Goal: Task Accomplishment & Management: Complete application form

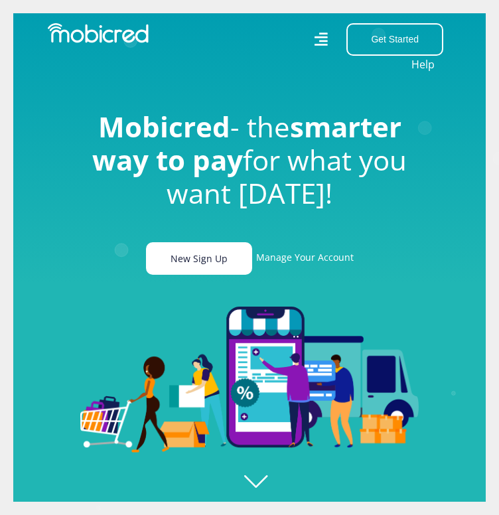
scroll to position [0, 3223]
click at [225, 267] on link "New Sign Up" at bounding box center [199, 258] width 106 height 32
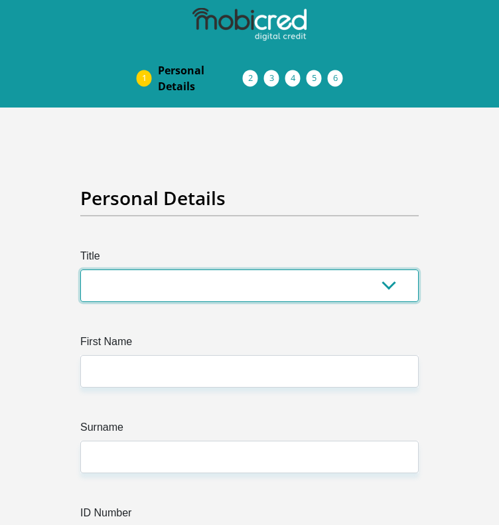
click at [139, 284] on select "Mr Ms Mrs Dr [PERSON_NAME]" at bounding box center [249, 285] width 338 height 32
select select "Ms"
click at [80, 269] on select "Mr Ms Mrs Dr [PERSON_NAME]" at bounding box center [249, 285] width 338 height 32
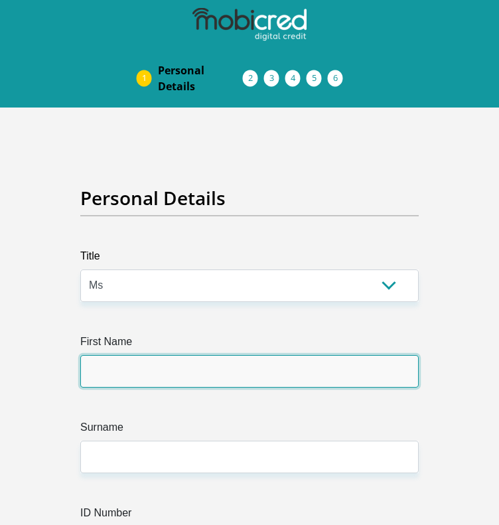
click at [153, 377] on input "First Name" at bounding box center [249, 371] width 338 height 32
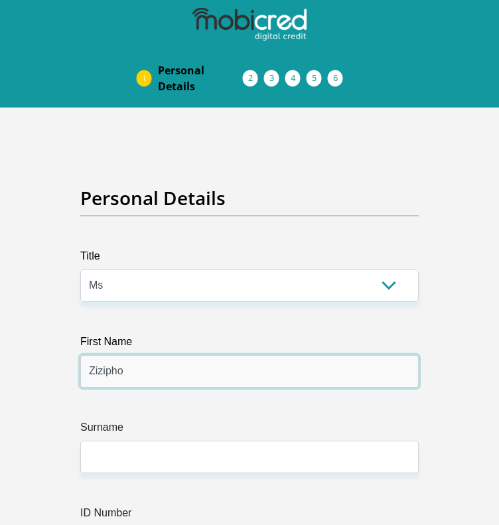
type input "Zizipho"
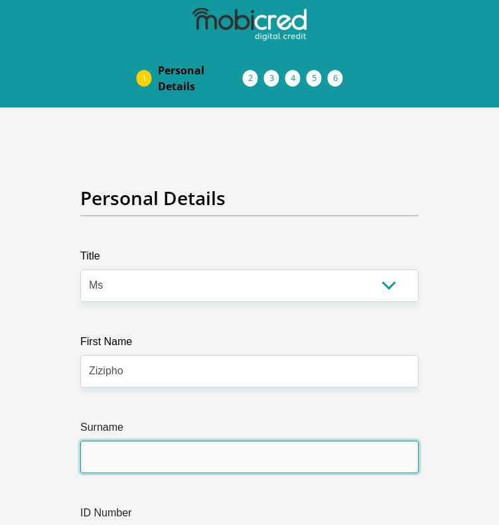
click at [168, 468] on input "Surname" at bounding box center [249, 456] width 338 height 32
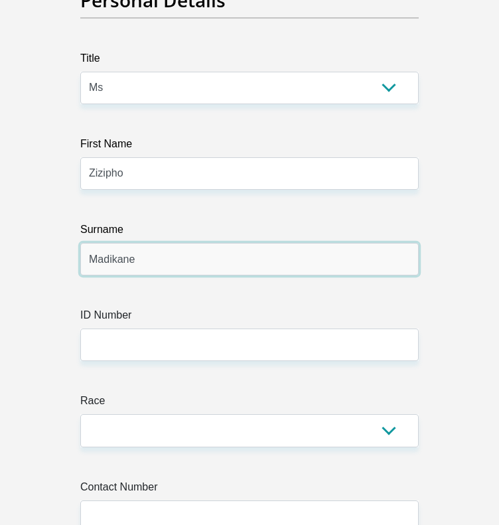
scroll to position [199, 0]
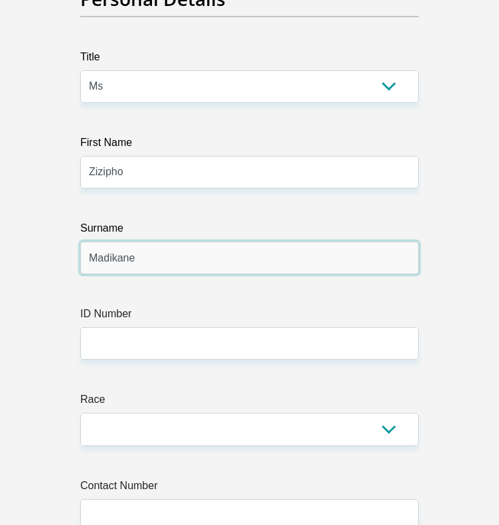
type input "Madikane"
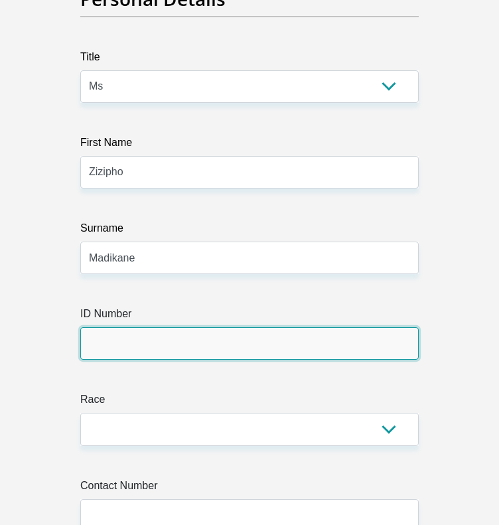
click at [155, 344] on input "ID Number" at bounding box center [249, 343] width 338 height 32
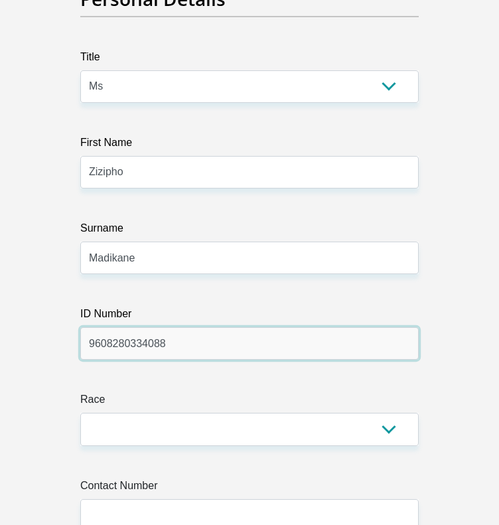
type input "9608280334088"
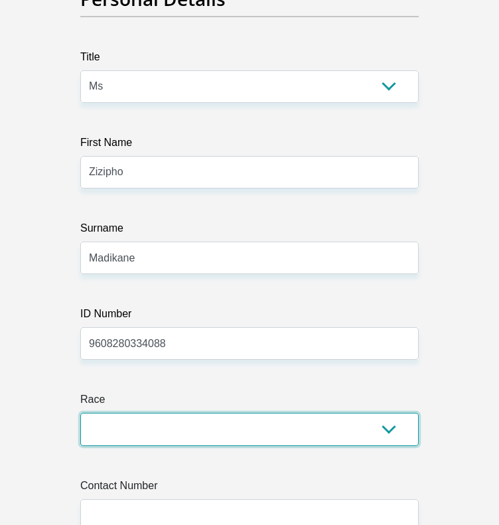
click at [191, 436] on select "Black Coloured Indian White Other" at bounding box center [249, 428] width 338 height 32
select select "1"
click at [80, 412] on select "Black Coloured Indian White Other" at bounding box center [249, 428] width 338 height 32
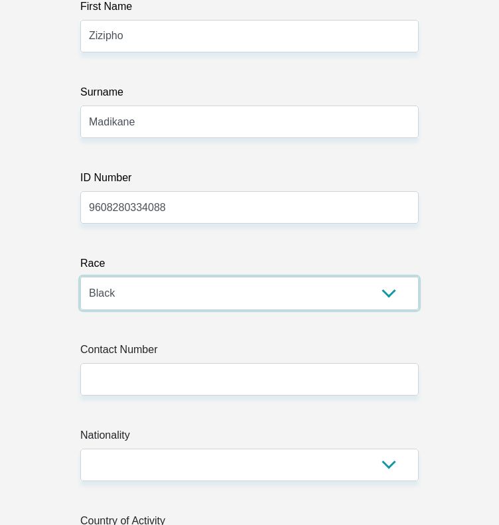
scroll to position [464, 0]
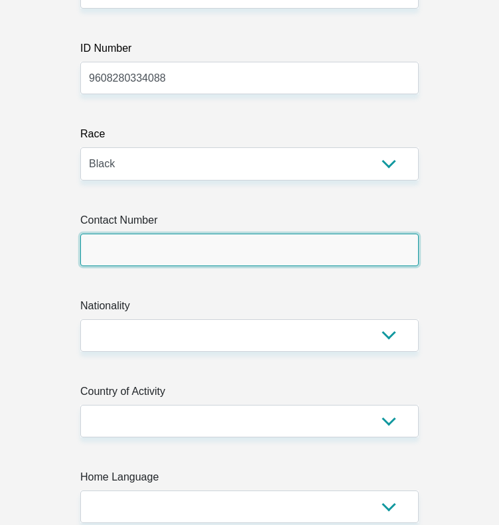
click at [182, 249] on input "Contact Number" at bounding box center [249, 249] width 338 height 32
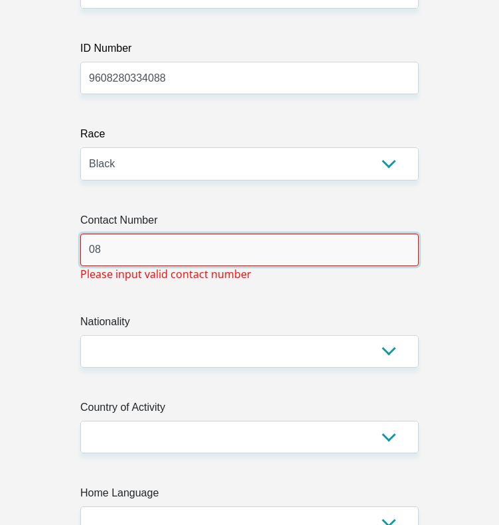
type input "0"
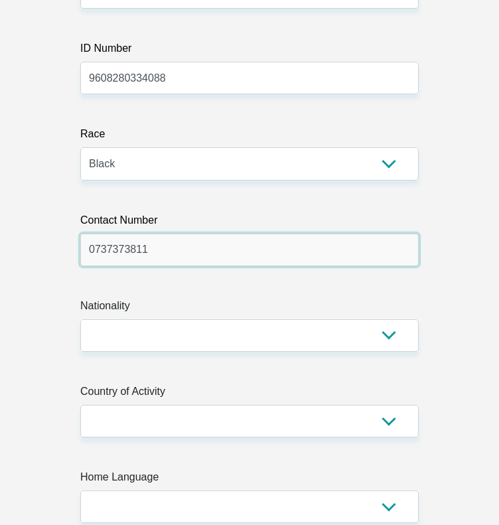
type input "0737373811"
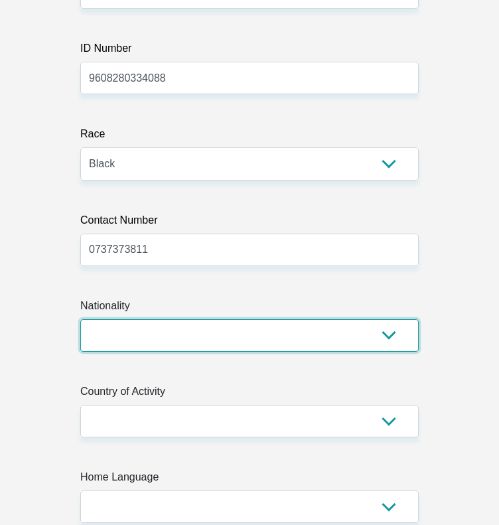
click at [170, 334] on select "[GEOGRAPHIC_DATA] [GEOGRAPHIC_DATA] [GEOGRAPHIC_DATA] [GEOGRAPHIC_DATA] [GEOGRA…" at bounding box center [249, 335] width 338 height 32
select select "ZAF"
click at [80, 319] on select "[GEOGRAPHIC_DATA] [GEOGRAPHIC_DATA] [GEOGRAPHIC_DATA] [GEOGRAPHIC_DATA] [GEOGRA…" at bounding box center [249, 335] width 338 height 32
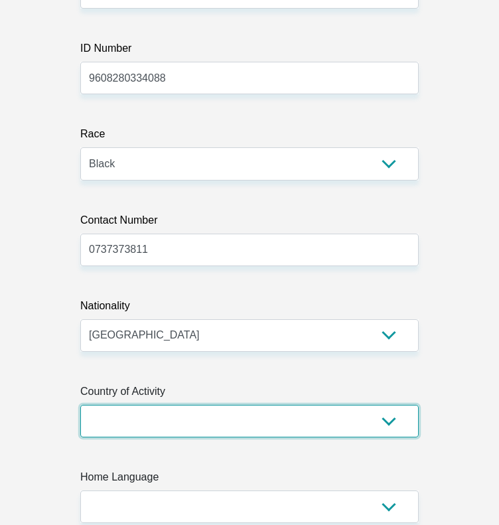
click at [236, 416] on select "[GEOGRAPHIC_DATA] [GEOGRAPHIC_DATA] [GEOGRAPHIC_DATA] [GEOGRAPHIC_DATA] [GEOGRA…" at bounding box center [249, 421] width 338 height 32
select select "ZAF"
click at [80, 405] on select "[GEOGRAPHIC_DATA] [GEOGRAPHIC_DATA] [GEOGRAPHIC_DATA] [GEOGRAPHIC_DATA] [GEOGRA…" at bounding box center [249, 421] width 338 height 32
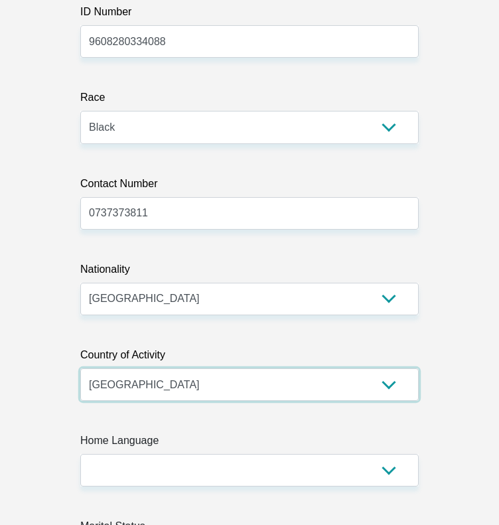
scroll to position [663, 0]
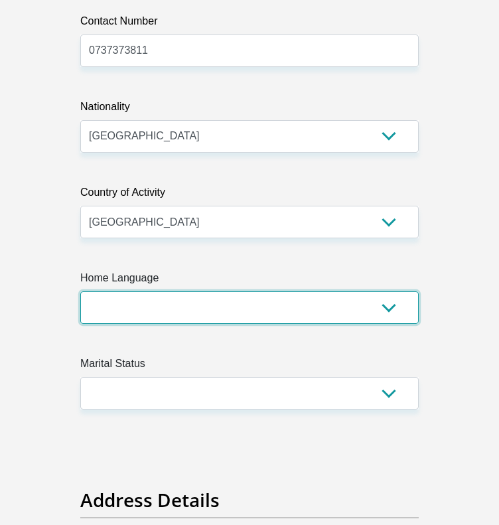
click at [195, 304] on select "Afrikaans English Sepedi South Ndebele Southern Sotho Swati Tsonga Tswana Venda…" at bounding box center [249, 307] width 338 height 32
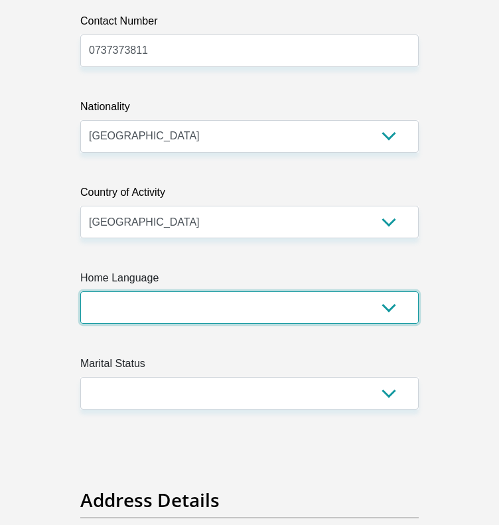
click at [149, 299] on select "Afrikaans English Sepedi South Ndebele Southern Sotho Swati Tsonga Tswana Venda…" at bounding box center [249, 307] width 338 height 32
select select "eng"
click at [80, 291] on select "Afrikaans English Sepedi South Ndebele Southern Sotho Swati Tsonga Tswana Venda…" at bounding box center [249, 307] width 338 height 32
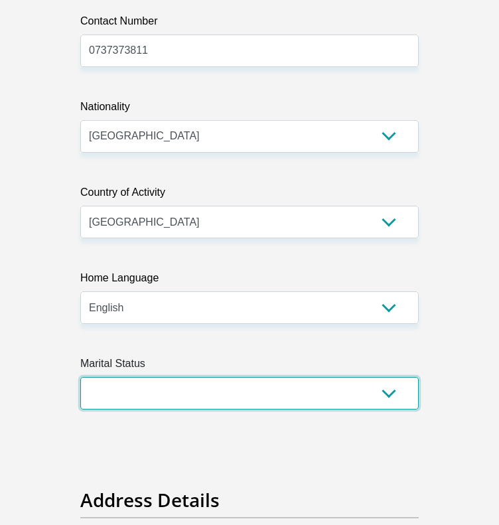
click at [135, 386] on select "Married ANC Single Divorced Widowed Married COP or Customary Law" at bounding box center [249, 393] width 338 height 32
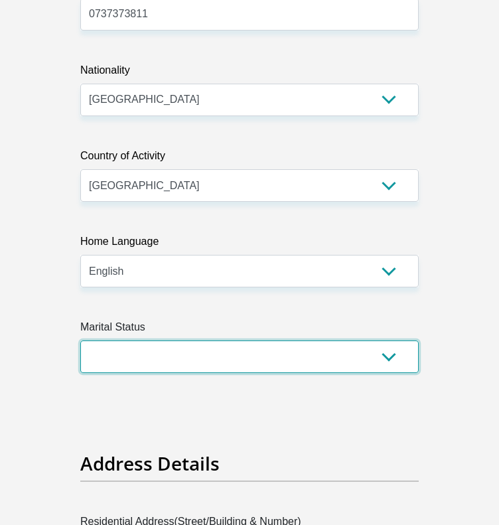
scroll to position [729, 0]
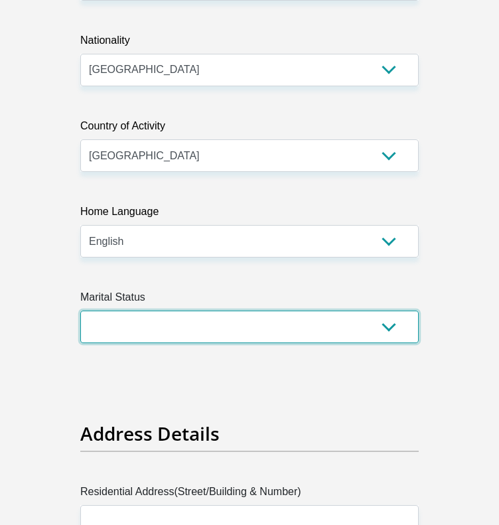
click at [133, 327] on select "Married ANC Single Divorced Widowed Married COP or Customary Law" at bounding box center [249, 326] width 338 height 32
select select "2"
click at [80, 310] on select "Married ANC Single Divorced Widowed Married COP or Customary Law" at bounding box center [249, 326] width 338 height 32
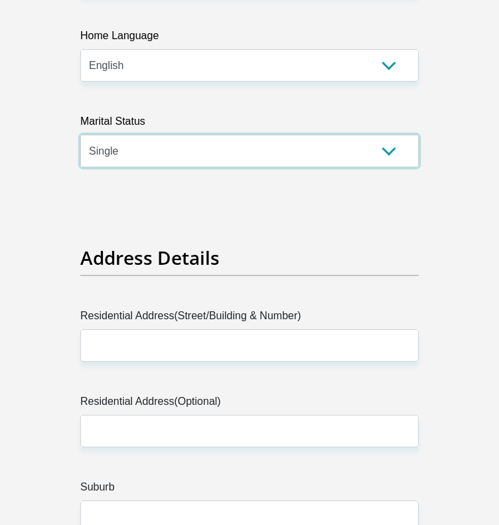
scroll to position [928, 0]
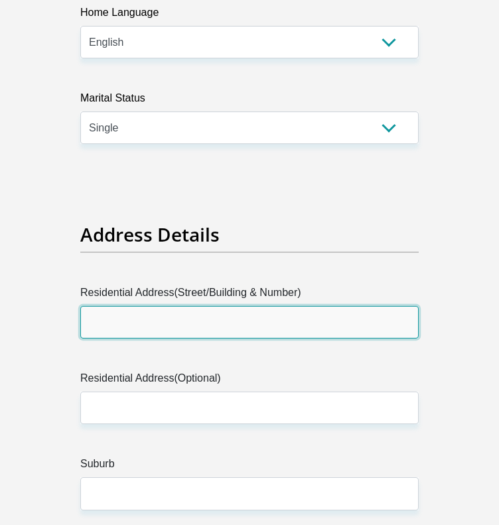
click at [117, 334] on input "Residential Address(Street/Building & Number)" at bounding box center [249, 322] width 338 height 32
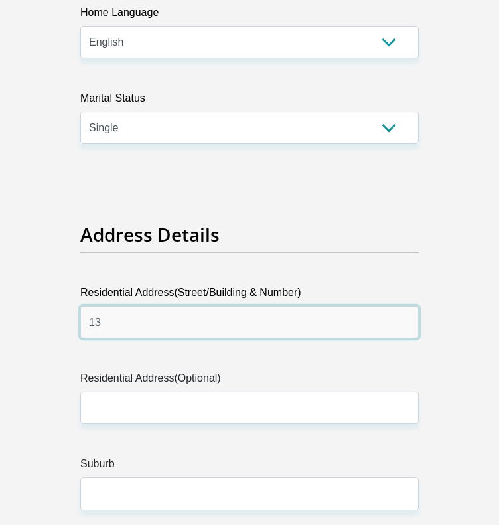
type input "1"
type input "[STREET_ADDRESS][US_STATE]"
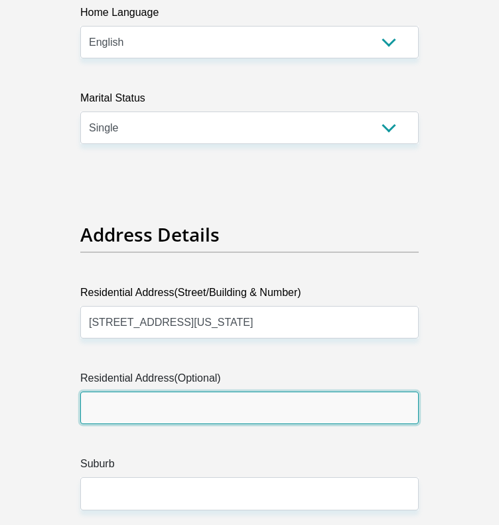
click at [149, 403] on input "Residential Address(Optional)" at bounding box center [249, 407] width 338 height 32
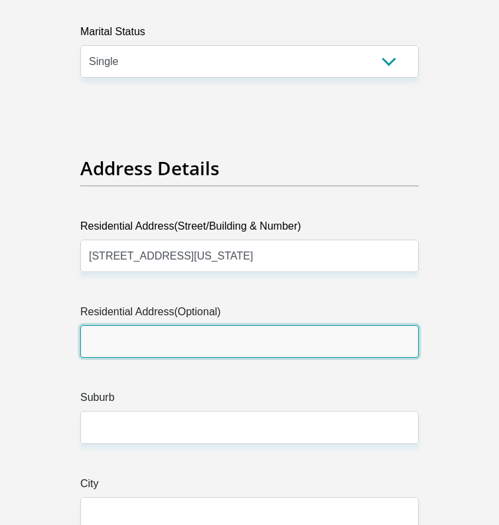
click at [130, 349] on input "Residential Address(Optional)" at bounding box center [249, 341] width 338 height 32
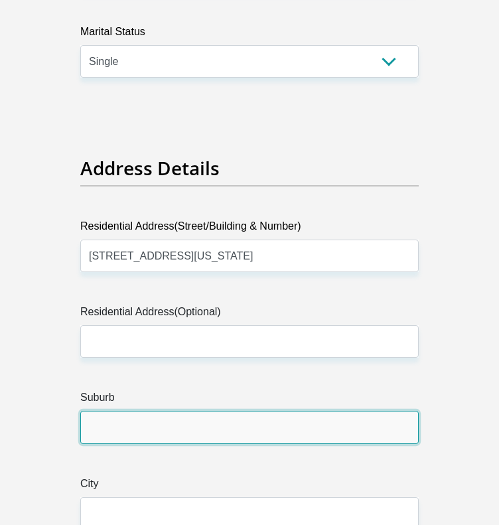
click at [123, 431] on input "Suburb" at bounding box center [249, 426] width 338 height 32
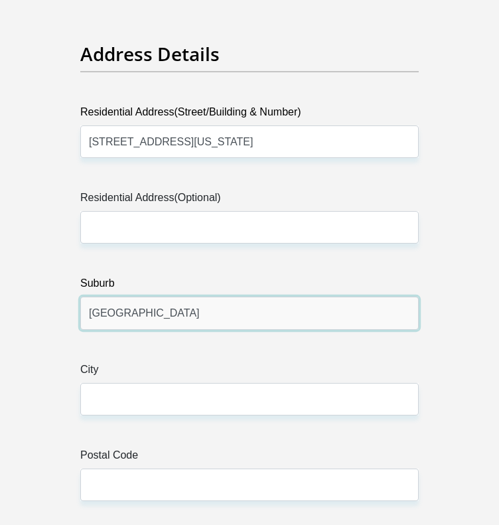
scroll to position [1194, 0]
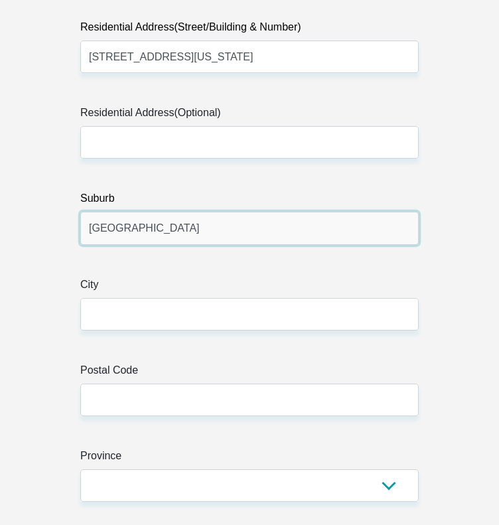
type input "[GEOGRAPHIC_DATA]"
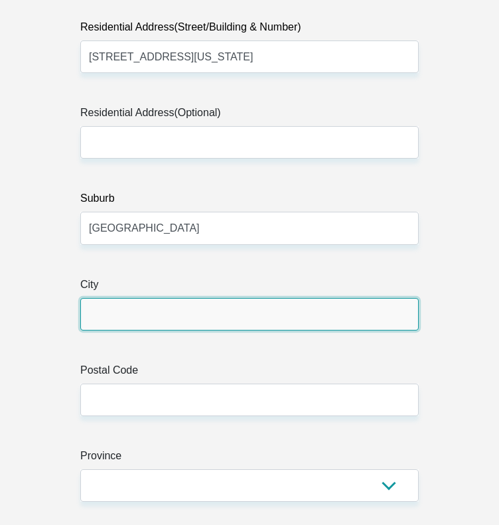
click at [95, 312] on input "City" at bounding box center [249, 314] width 338 height 32
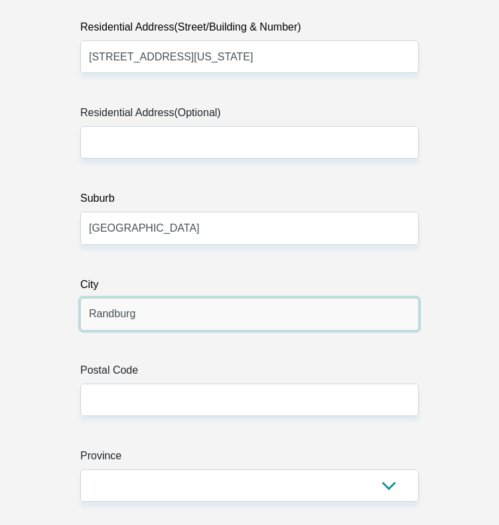
type input "Randburg"
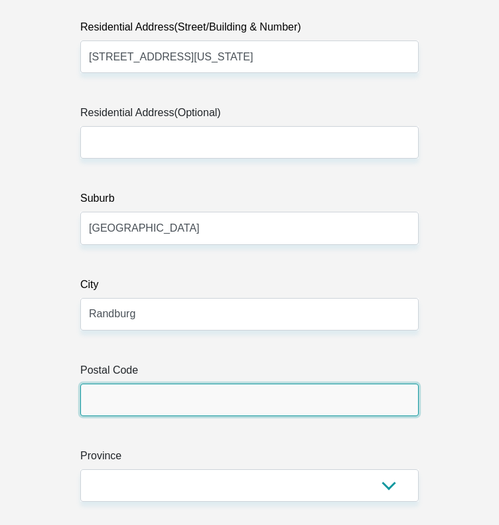
click at [187, 403] on input "Postal Code" at bounding box center [249, 399] width 338 height 32
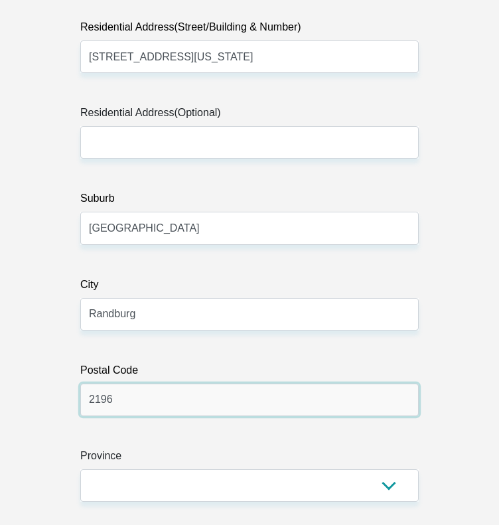
scroll to position [1260, 0]
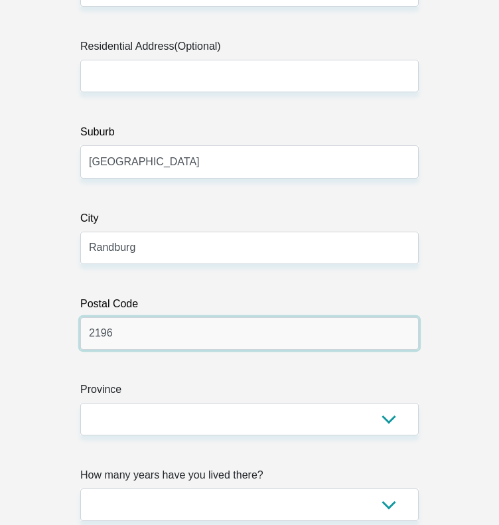
type input "2196"
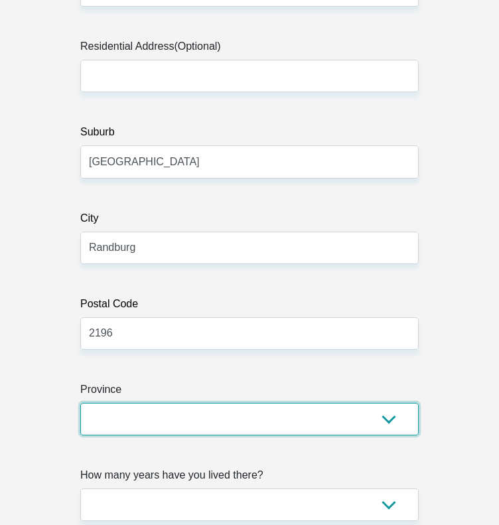
click at [164, 408] on select "Eastern Cape Free State [GEOGRAPHIC_DATA] [GEOGRAPHIC_DATA][DATE] [GEOGRAPHIC_D…" at bounding box center [249, 419] width 338 height 32
select select "Gauteng"
click at [80, 403] on select "Eastern Cape Free State [GEOGRAPHIC_DATA] [GEOGRAPHIC_DATA][DATE] [GEOGRAPHIC_D…" at bounding box center [249, 419] width 338 height 32
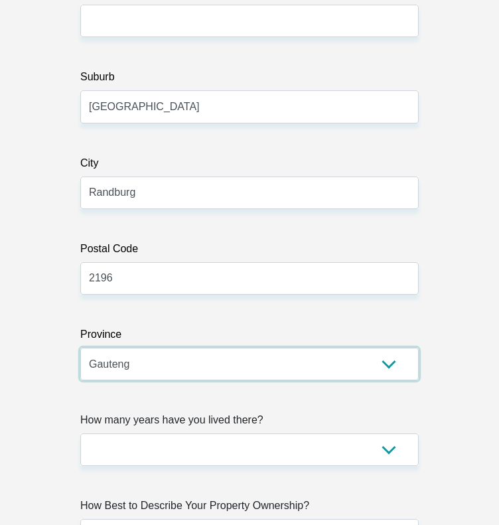
scroll to position [1393, 0]
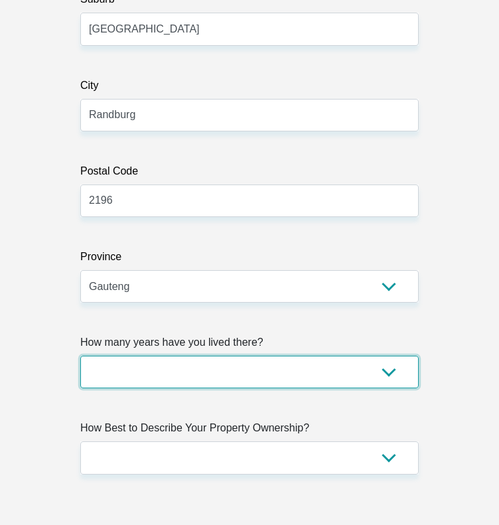
click at [206, 372] on select "less than 1 year 1-3 years 3-5 years 5+ years" at bounding box center [249, 371] width 338 height 32
select select "5"
click at [80, 355] on select "less than 1 year 1-3 years 3-5 years 5+ years" at bounding box center [249, 371] width 338 height 32
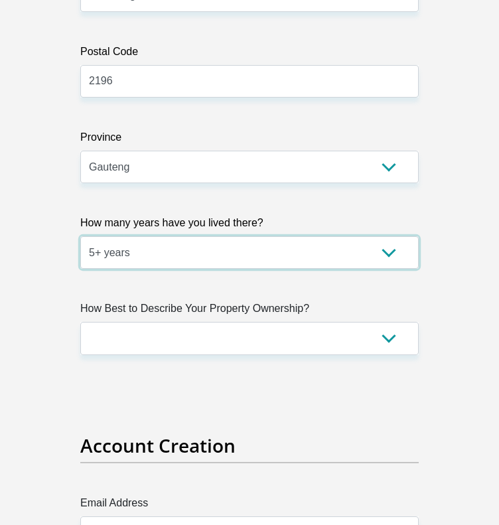
scroll to position [1525, 0]
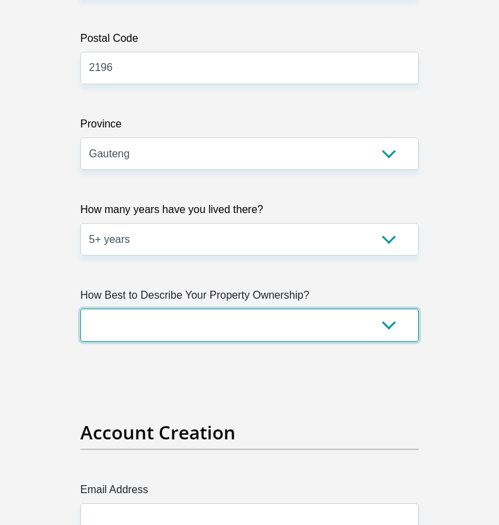
click at [202, 324] on select "Owned Rented Family Owned Company Dwelling" at bounding box center [249, 324] width 338 height 32
select select "parents"
click at [80, 308] on select "Owned Rented Family Owned Company Dwelling" at bounding box center [249, 324] width 338 height 32
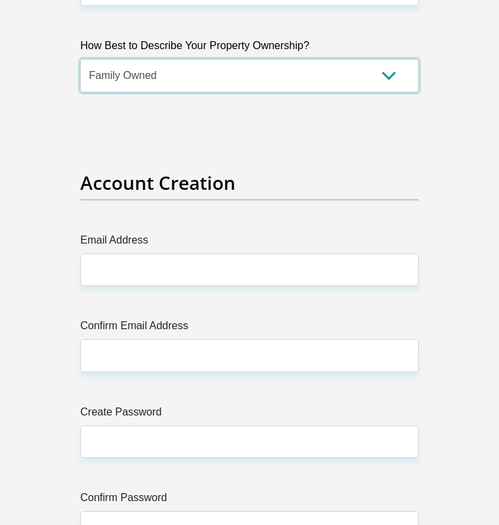
scroll to position [1790, 0]
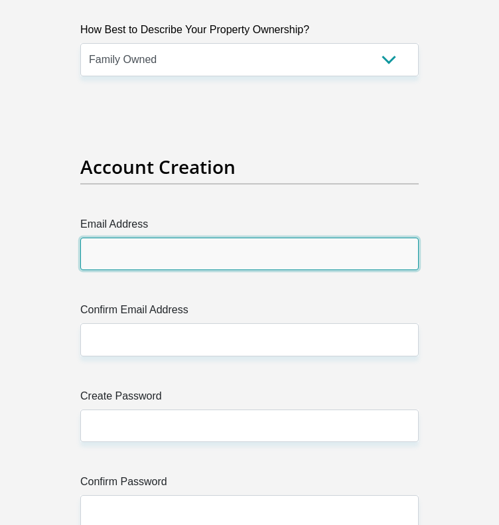
click at [199, 261] on input "Email Address" at bounding box center [249, 253] width 338 height 32
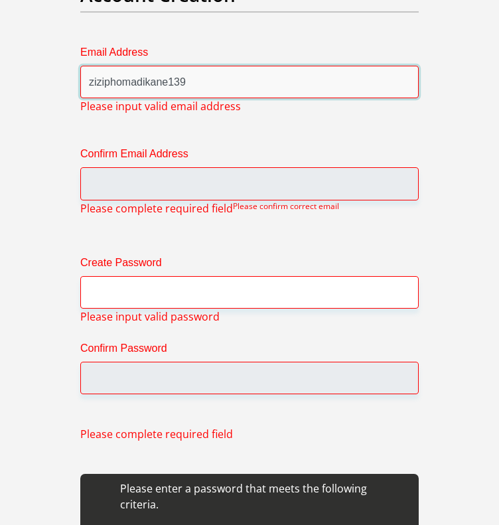
scroll to position [1963, 0]
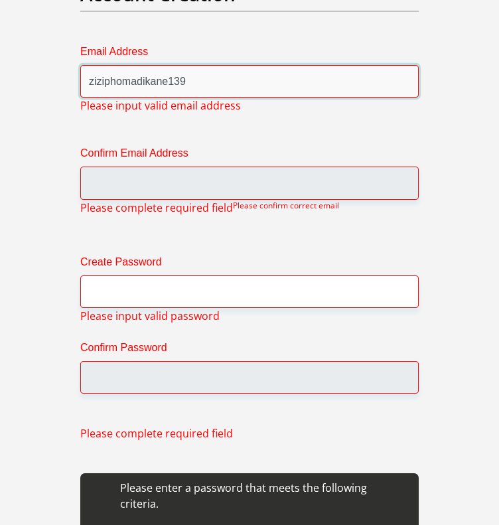
click at [206, 84] on input "ziziphomadikane139" at bounding box center [249, 81] width 338 height 32
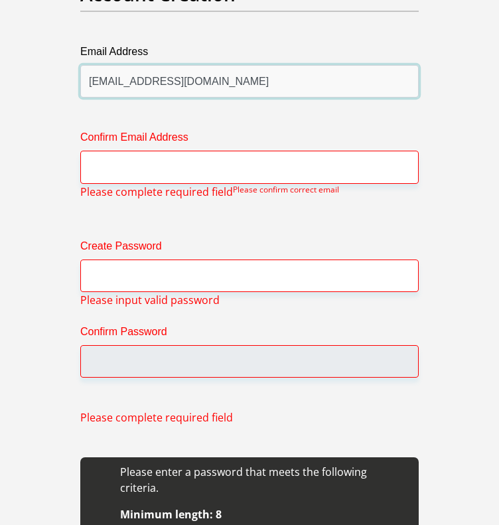
type input "[EMAIL_ADDRESS][DOMAIN_NAME]"
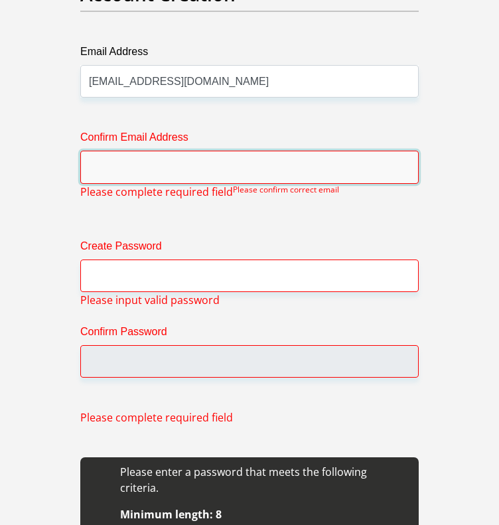
click at [180, 166] on input "Confirm Email Address" at bounding box center [249, 167] width 338 height 32
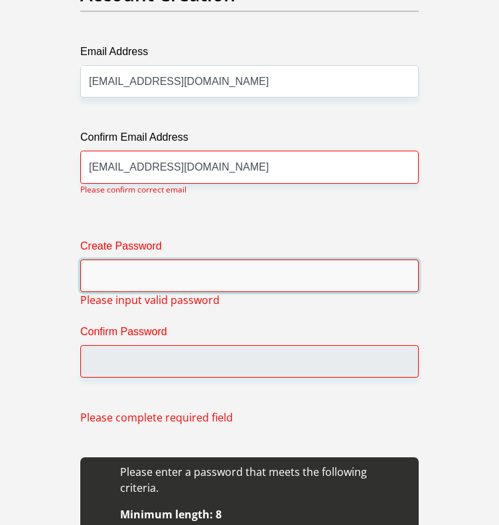
click at [214, 273] on input "Create Password" at bounding box center [249, 275] width 338 height 32
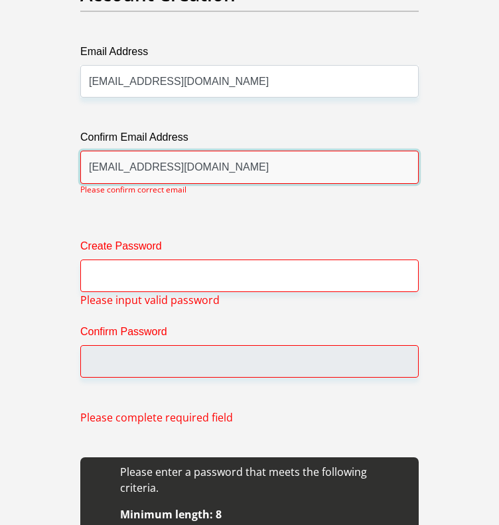
click at [263, 174] on input "[EMAIL_ADDRESS][DOMAIN_NAME]" at bounding box center [249, 167] width 338 height 32
click at [158, 166] on input "[EMAIL_ADDRESS][DOMAIN_NAME]" at bounding box center [249, 167] width 338 height 32
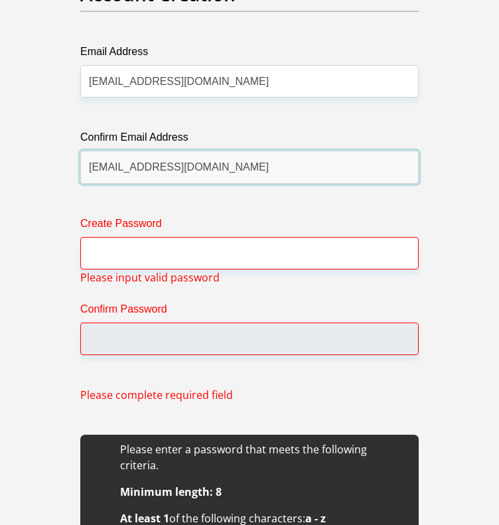
type input "[EMAIL_ADDRESS][DOMAIN_NAME]"
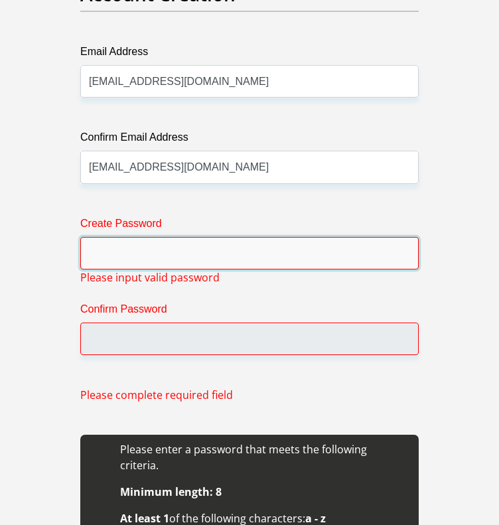
click at [178, 251] on input "Create Password" at bounding box center [249, 253] width 338 height 32
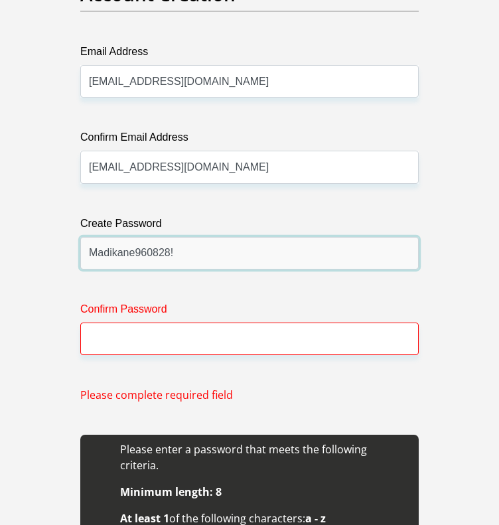
type input "Madikane960828!"
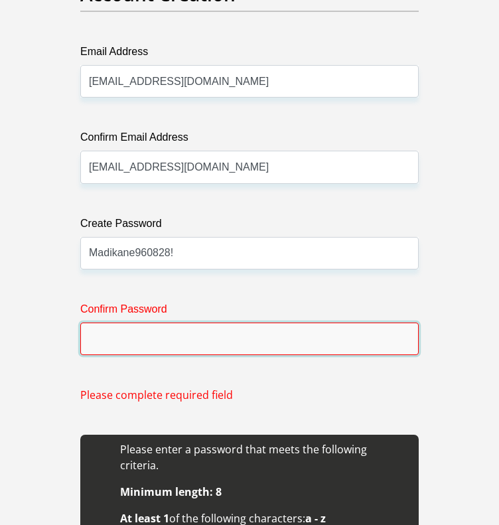
click at [133, 335] on input "Confirm Password" at bounding box center [249, 338] width 338 height 32
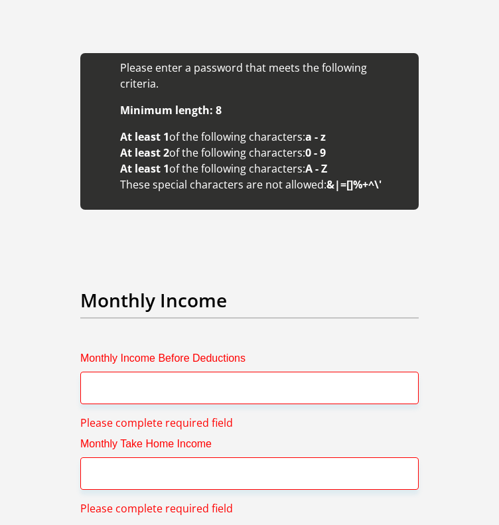
scroll to position [2361, 0]
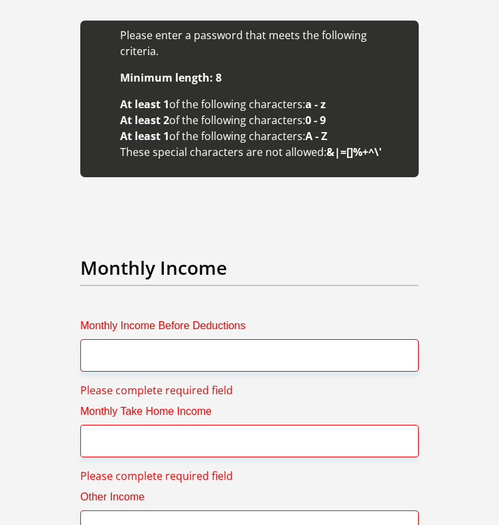
type input "Madikane960828!"
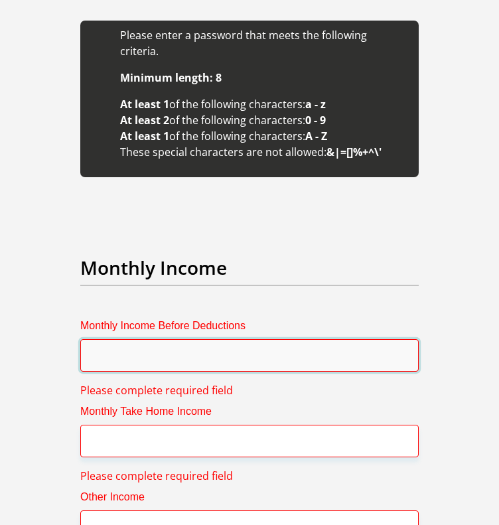
click at [197, 354] on input "Monthly Income Before Deductions" at bounding box center [249, 355] width 338 height 32
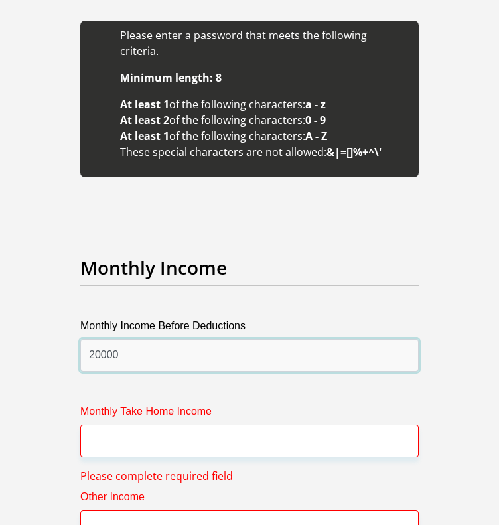
type input "20000"
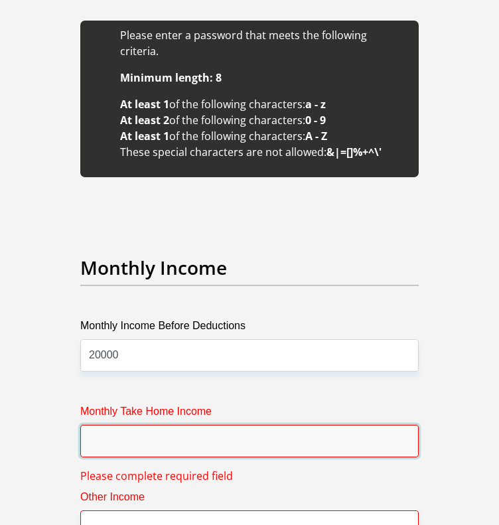
drag, startPoint x: 159, startPoint y: 426, endPoint x: 149, endPoint y: 426, distance: 9.9
click at [156, 426] on input "Monthly Take Home Income" at bounding box center [249, 440] width 338 height 32
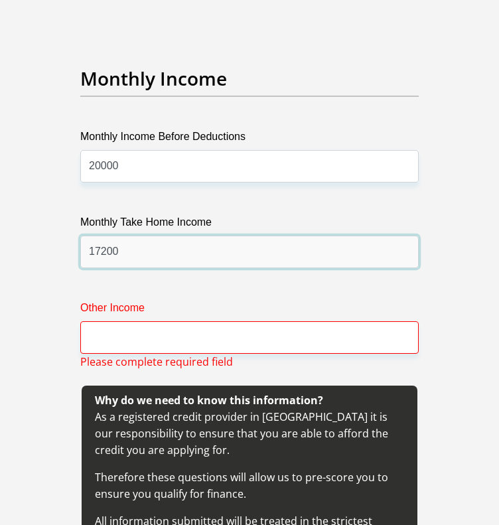
scroll to position [2560, 0]
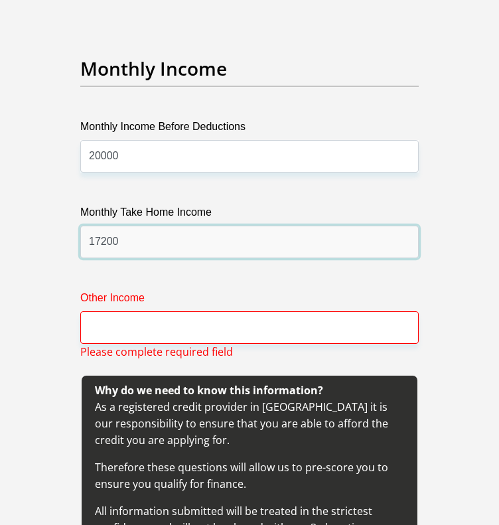
type input "17200"
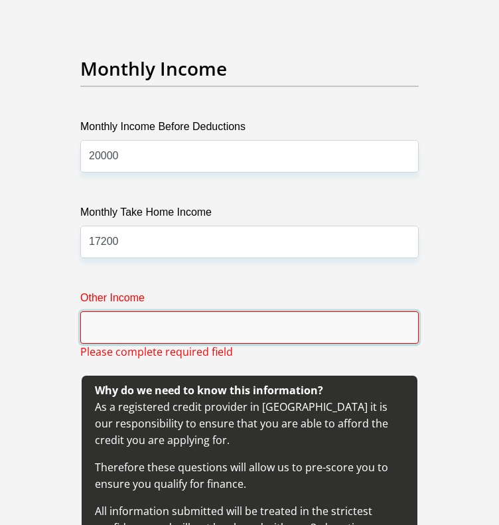
click at [264, 311] on input "Other Income" at bounding box center [249, 327] width 338 height 32
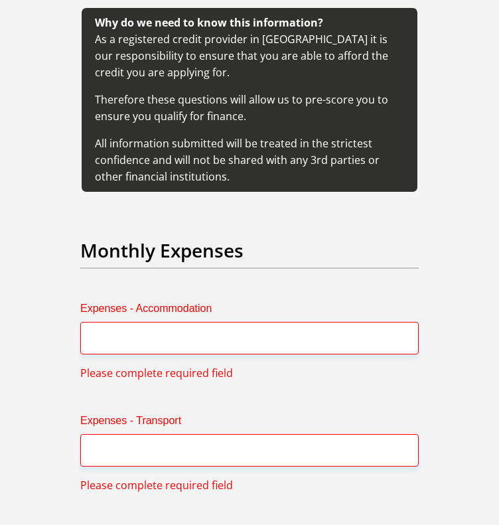
scroll to position [2958, 0]
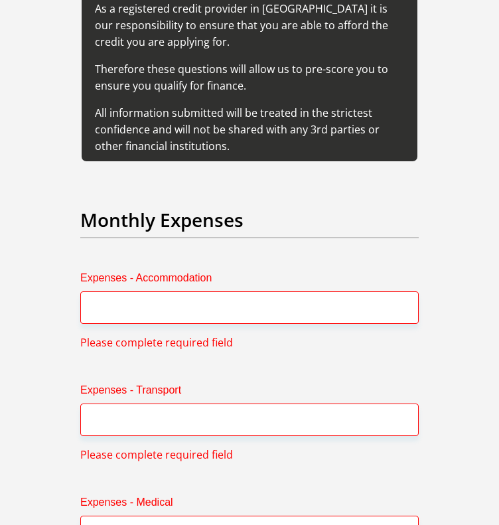
type input "0"
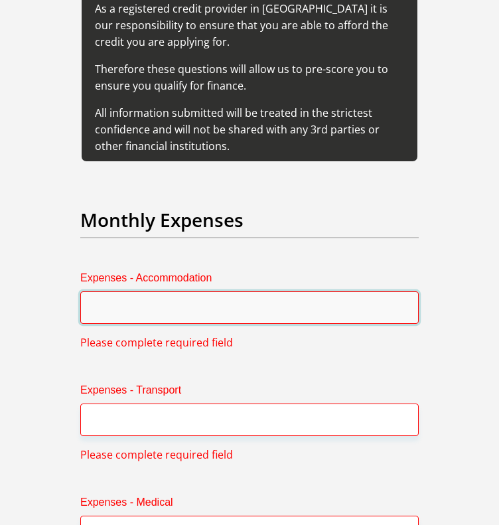
click at [121, 292] on input "Expenses - Accommodation" at bounding box center [249, 307] width 338 height 32
type input "3"
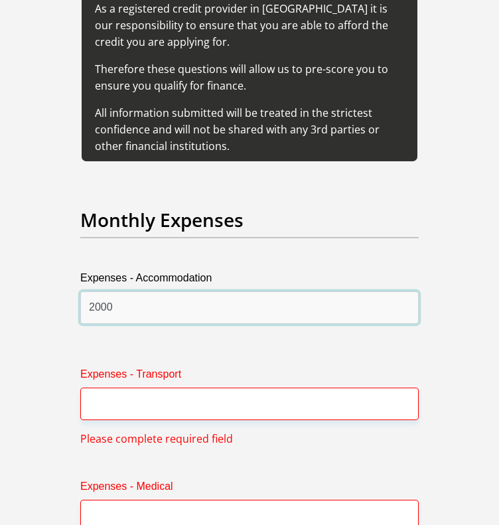
type input "2000"
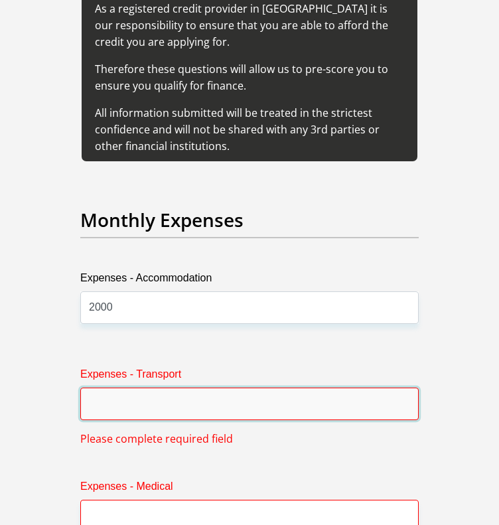
click at [109, 391] on input "Expenses - Transport" at bounding box center [249, 403] width 338 height 32
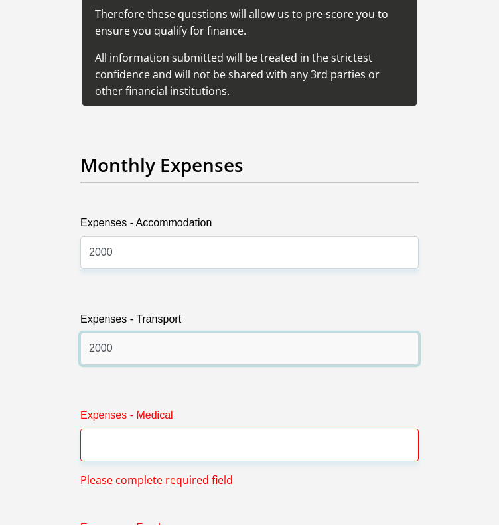
scroll to position [3090, 0]
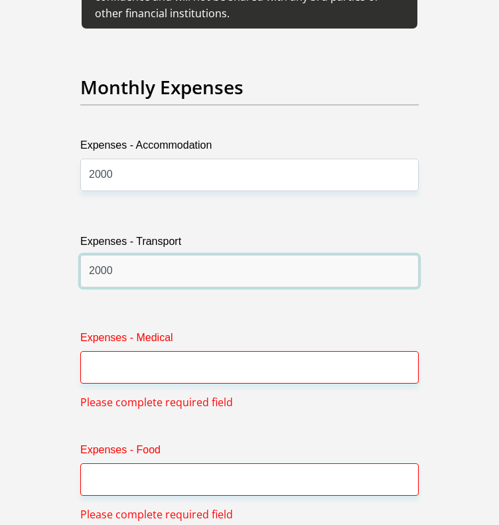
type input "2000"
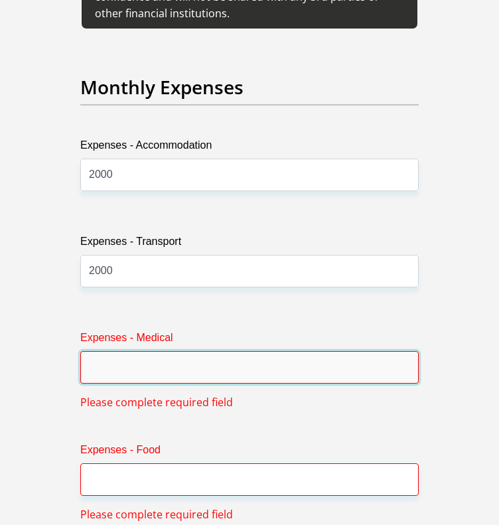
click at [150, 351] on input "Expenses - Medical" at bounding box center [249, 367] width 338 height 32
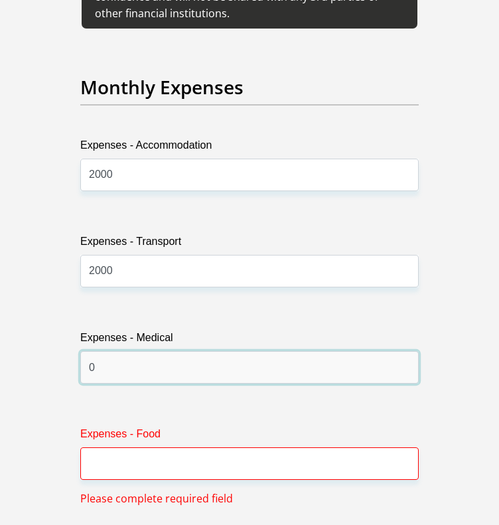
type input "0"
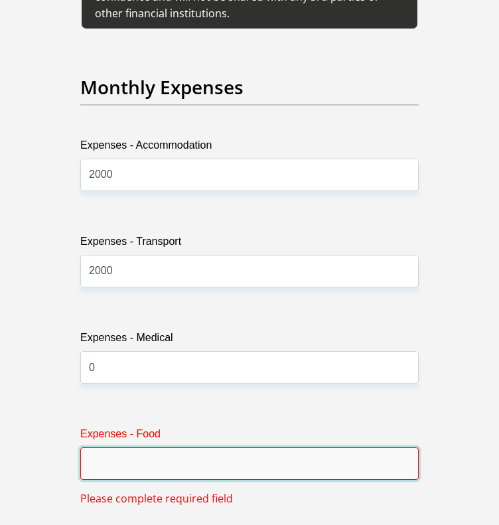
click at [172, 456] on input "Expenses - Food" at bounding box center [249, 463] width 338 height 32
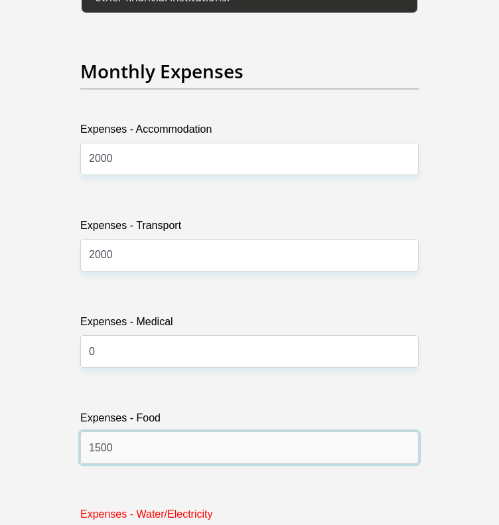
scroll to position [3289, 0]
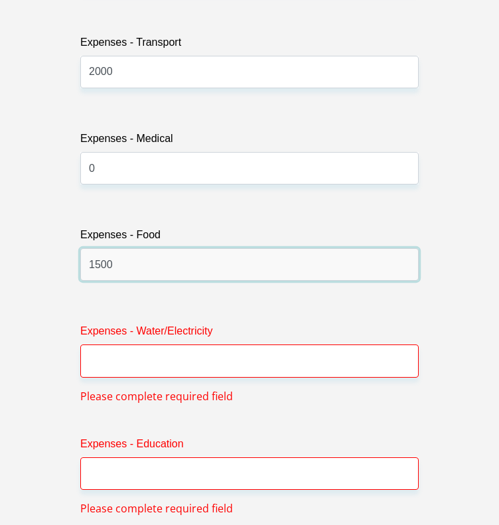
type input "1500"
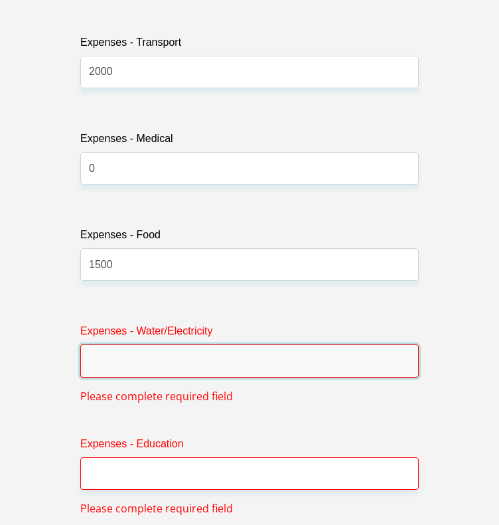
click at [138, 344] on input "Expenses - Water/Electricity" at bounding box center [249, 360] width 338 height 32
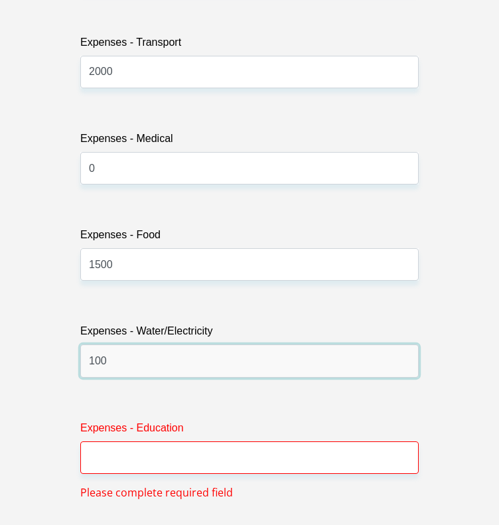
type input "100"
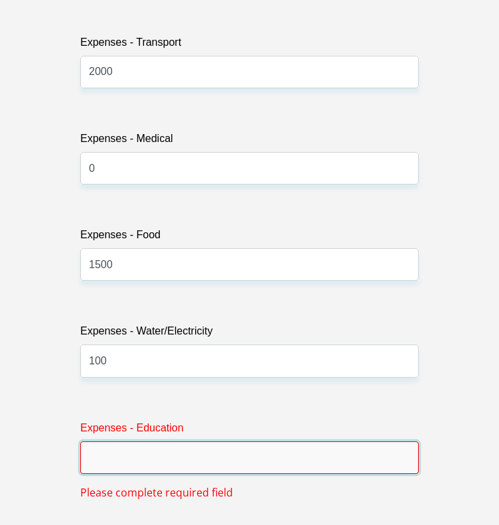
click at [127, 444] on input "Expenses - Education" at bounding box center [249, 457] width 338 height 32
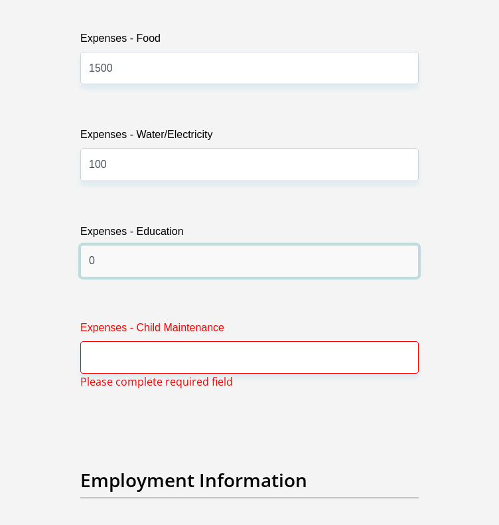
scroll to position [3488, 0]
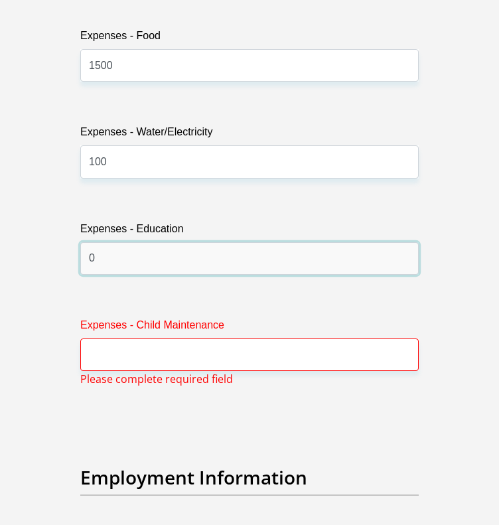
type input "0"
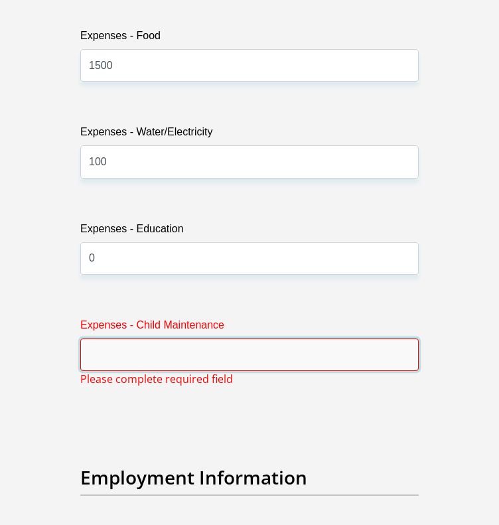
click at [161, 344] on input "Expenses - Child Maintenance" at bounding box center [249, 354] width 338 height 32
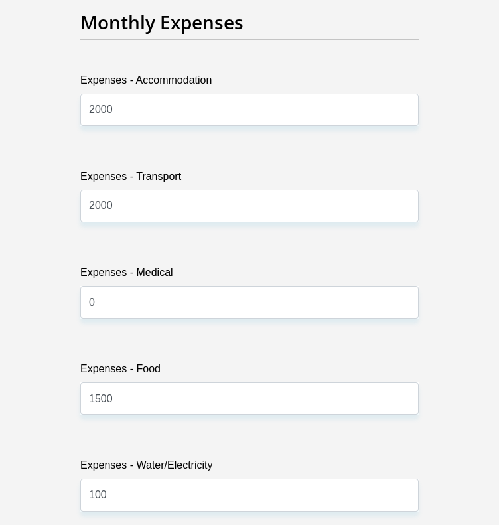
scroll to position [3157, 0]
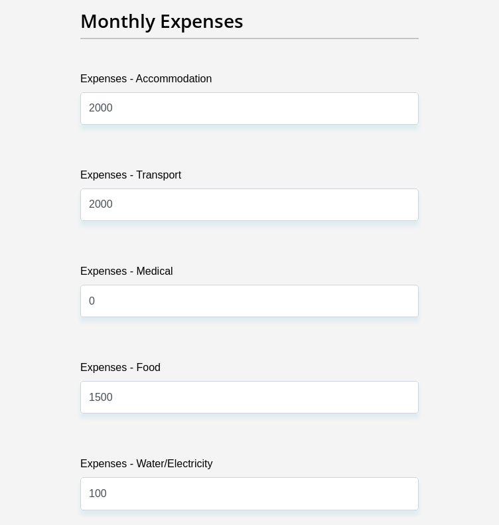
type input "0"
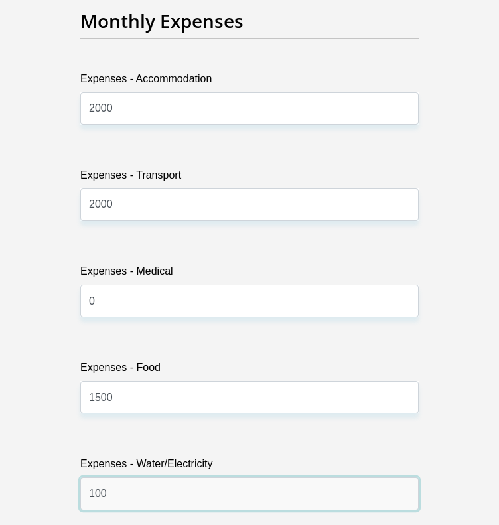
click at [108, 477] on input "100" at bounding box center [249, 493] width 338 height 32
type input "1"
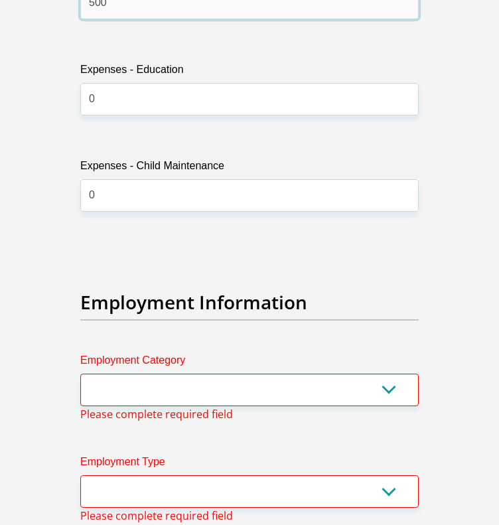
scroll to position [3687, 0]
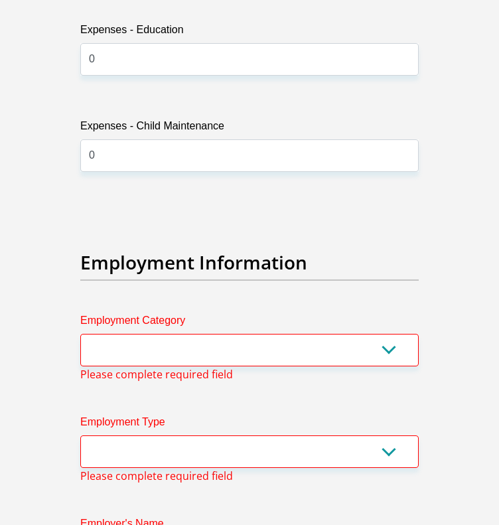
type input "500"
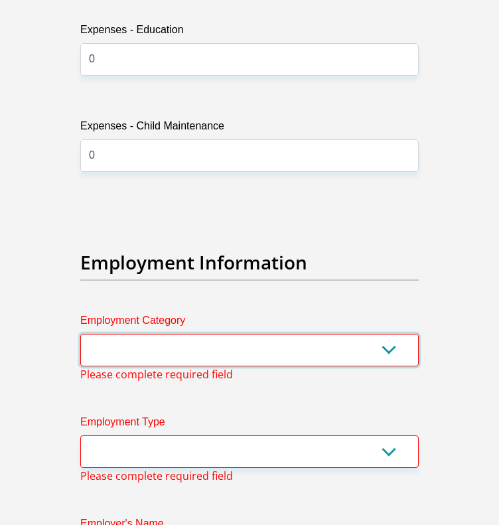
click at [392, 334] on select "AGRICULTURE ALCOHOL & TOBACCO CONSTRUCTION MATERIALS METALLURGY EQUIPMENT FOR R…" at bounding box center [249, 350] width 338 height 32
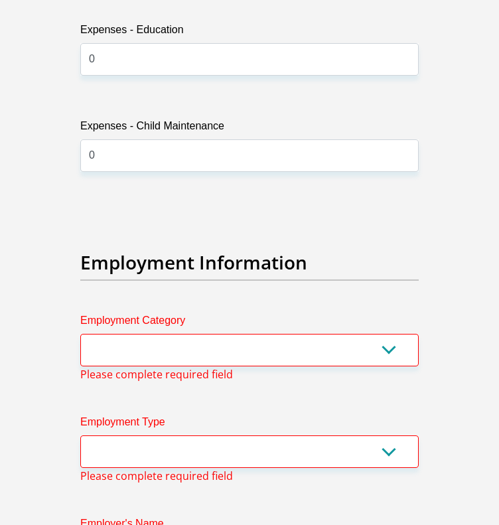
click at [461, 319] on section "Personal Details Title Mr Ms Mrs Dr [PERSON_NAME] First Name Zizipho Surname Ma…" at bounding box center [249, 8] width 499 height 7177
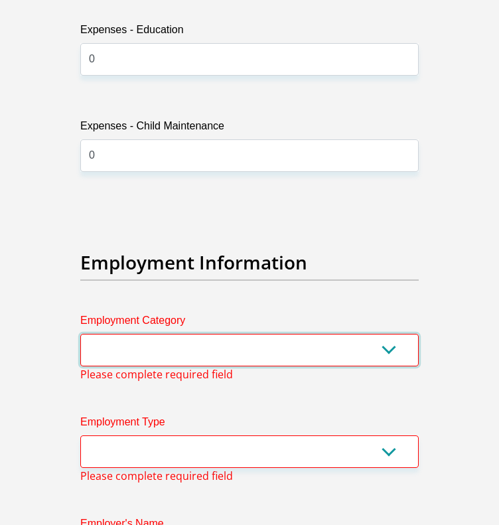
click at [398, 334] on select "AGRICULTURE ALCOHOL & TOBACCO CONSTRUCTION MATERIALS METALLURGY EQUIPMENT FOR R…" at bounding box center [249, 350] width 338 height 32
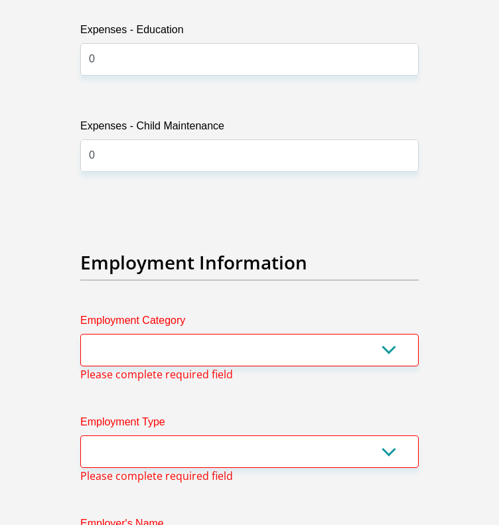
click at [435, 249] on section "Personal Details Title Mr Ms Mrs Dr [PERSON_NAME] First Name Zizipho Surname Ma…" at bounding box center [249, 8] width 499 height 7177
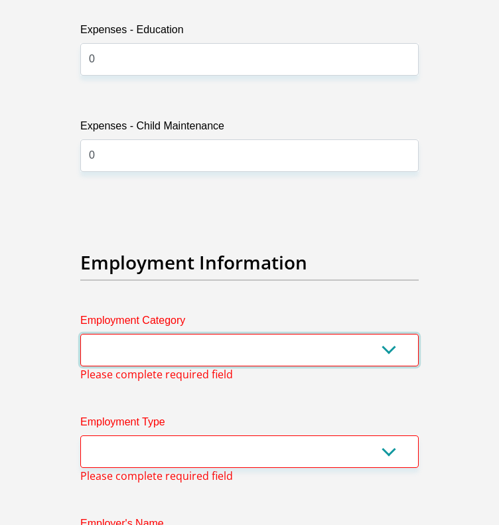
click at [392, 334] on select "AGRICULTURE ALCOHOL & TOBACCO CONSTRUCTION MATERIALS METALLURGY EQUIPMENT FOR R…" at bounding box center [249, 350] width 338 height 32
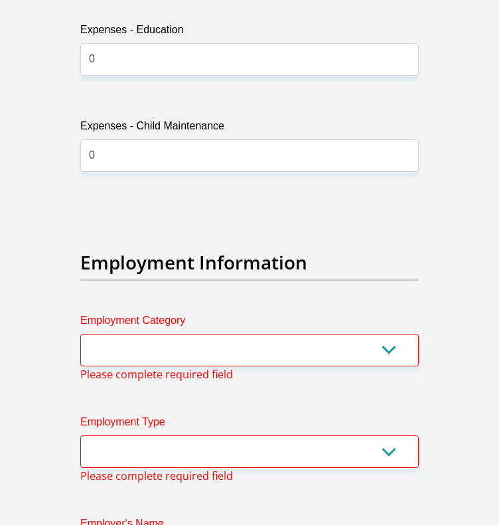
click at [473, 259] on section "Personal Details Title Mr Ms Mrs Dr [PERSON_NAME] First Name Zizipho Surname Ma…" at bounding box center [249, 8] width 499 height 7177
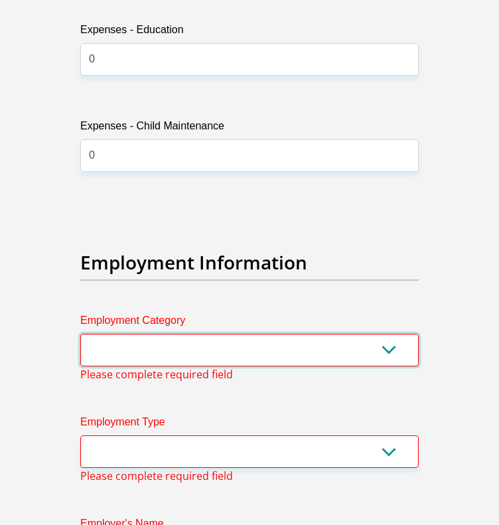
click at [387, 334] on select "AGRICULTURE ALCOHOL & TOBACCO CONSTRUCTION MATERIALS METALLURGY EQUIPMENT FOR R…" at bounding box center [249, 350] width 338 height 32
select select "71"
click at [80, 334] on select "AGRICULTURE ALCOHOL & TOBACCO CONSTRUCTION MATERIALS METALLURGY EQUIPMENT FOR R…" at bounding box center [249, 350] width 338 height 32
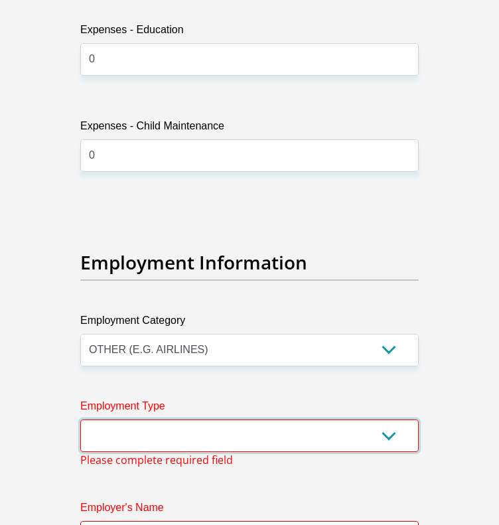
click at [377, 422] on select "College/Lecturer Craft Seller Creative Driver Executive Farmer Forces - Non Com…" at bounding box center [249, 435] width 338 height 32
select select "Licenced Professional"
click at [80, 419] on select "College/Lecturer Craft Seller Creative Driver Executive Farmer Forces - Non Com…" at bounding box center [249, 435] width 338 height 32
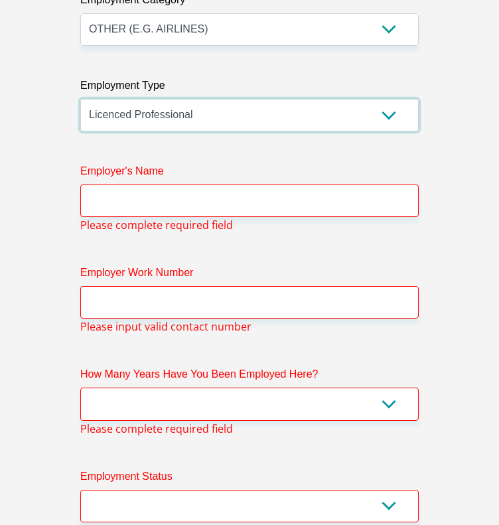
scroll to position [4015, 0]
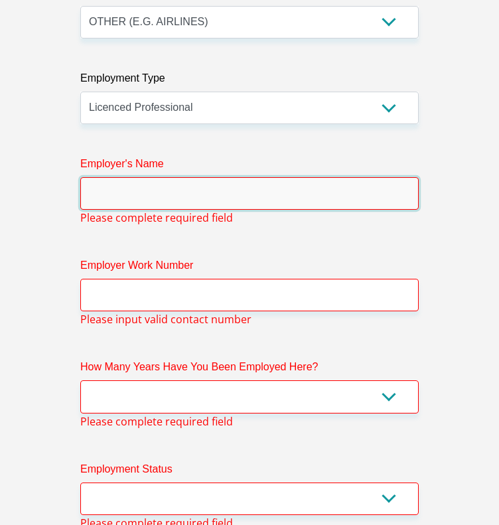
click at [194, 177] on input "Employer's Name" at bounding box center [249, 193] width 338 height 32
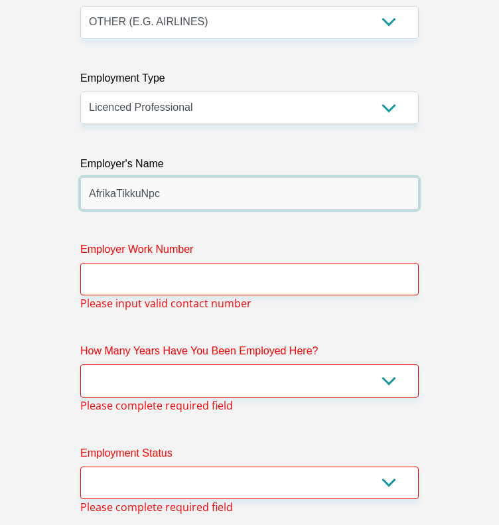
type input "AfrikaTikkuNpc"
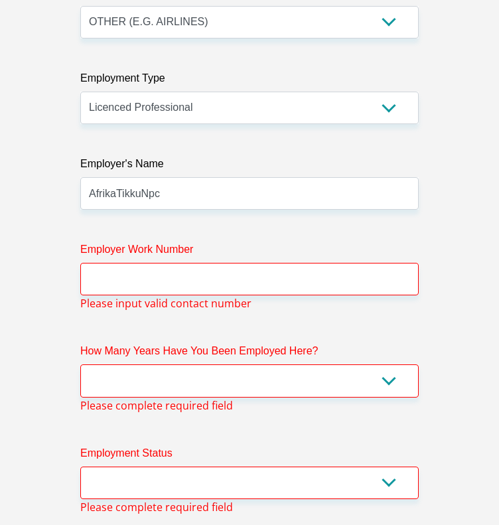
click at [175, 243] on label "Employer Work Number" at bounding box center [249, 251] width 338 height 21
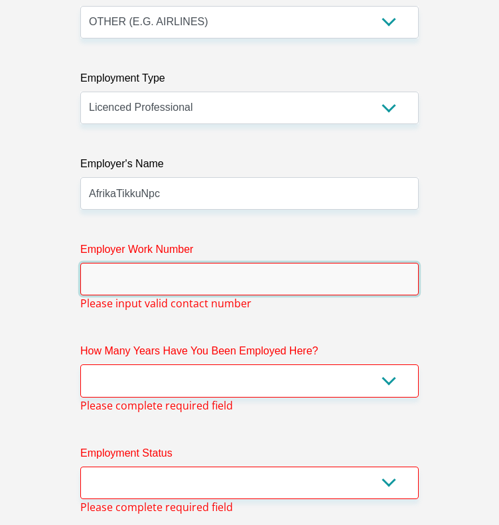
click at [175, 263] on input "Employer Work Number" at bounding box center [249, 279] width 338 height 32
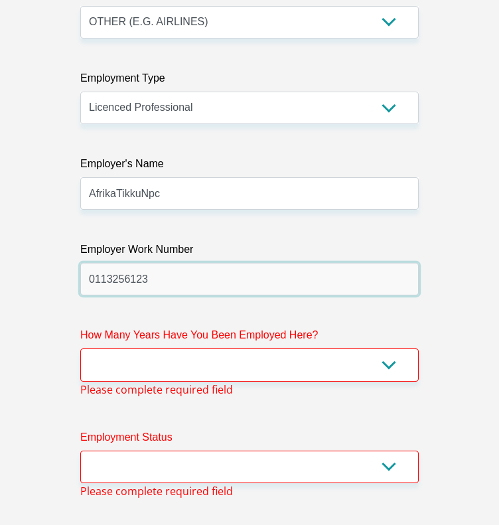
type input "0113256123"
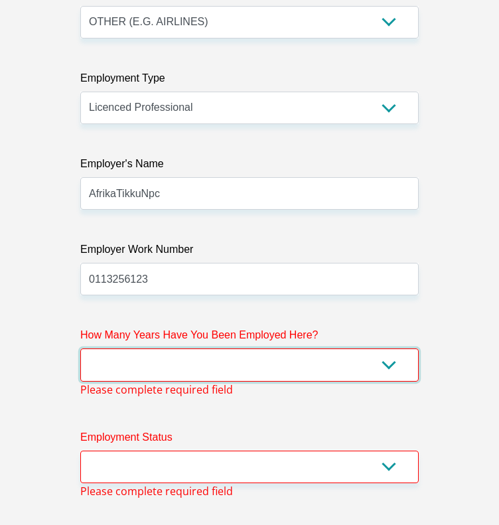
click at [294, 348] on select "less than 1 year 1-3 years 3-5 years 5+ years" at bounding box center [249, 364] width 338 height 32
select select "24"
click at [80, 348] on select "less than 1 year 1-3 years 3-5 years 5+ years" at bounding box center [249, 364] width 338 height 32
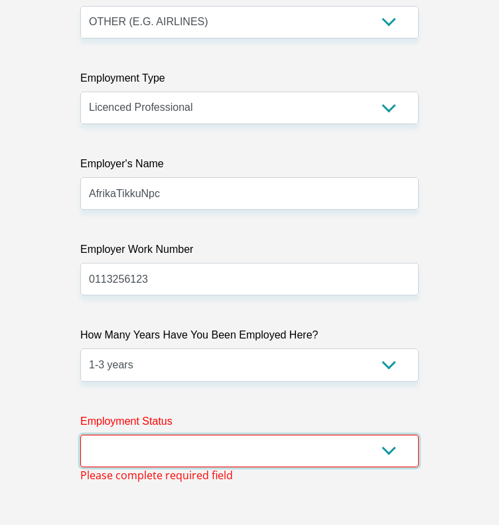
click at [263, 434] on select "Permanent/Full-time Part-time/Casual [DEMOGRAPHIC_DATA] Worker Self-Employed Ho…" at bounding box center [249, 450] width 338 height 32
select select "1"
click at [80, 434] on select "Permanent/Full-time Part-time/Casual [DEMOGRAPHIC_DATA] Worker Self-Employed Ho…" at bounding box center [249, 450] width 338 height 32
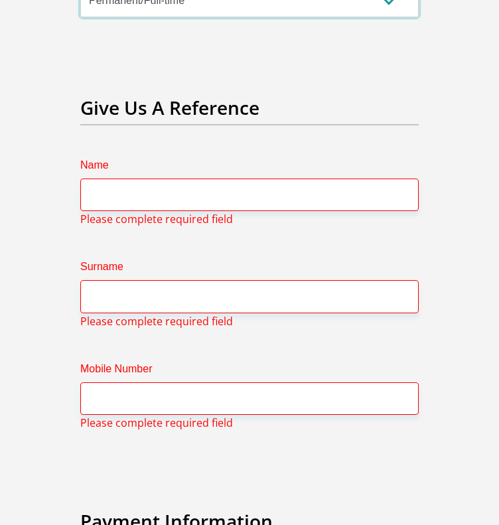
scroll to position [4442, 0]
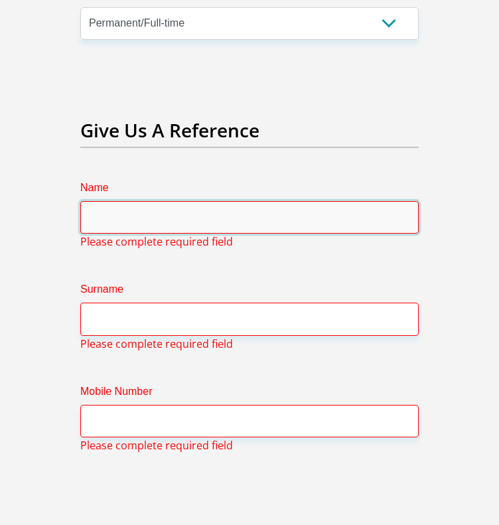
click at [230, 210] on input "Name" at bounding box center [249, 217] width 338 height 32
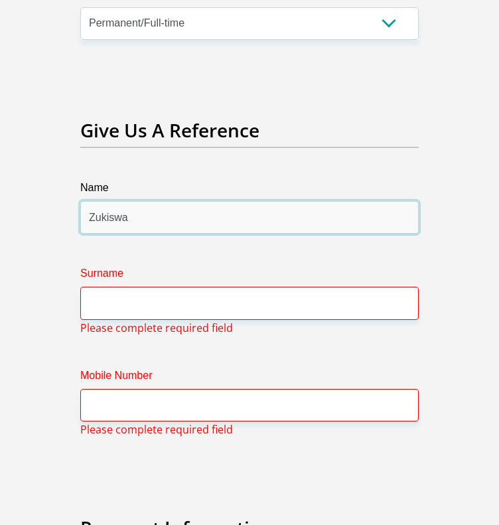
type input "Zukiswa"
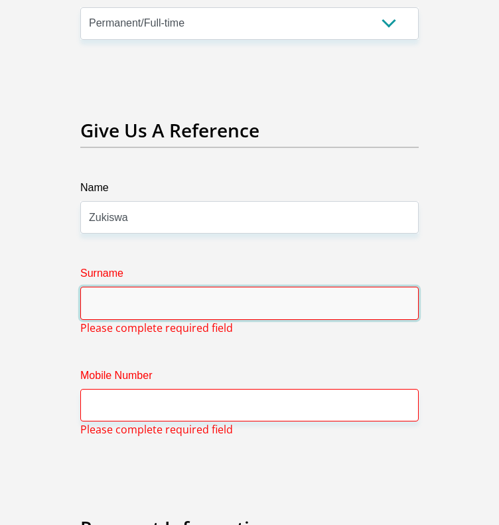
click at [203, 291] on input "Surname" at bounding box center [249, 302] width 338 height 32
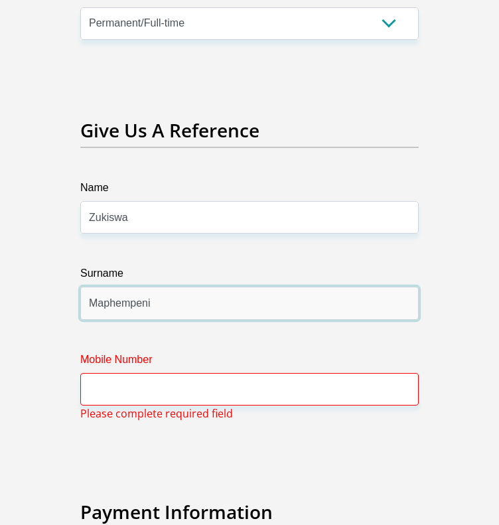
type input "Maphempeni"
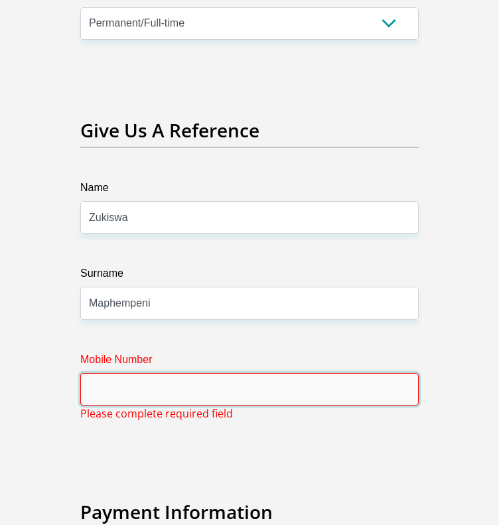
click at [194, 373] on input "Mobile Number" at bounding box center [249, 389] width 338 height 32
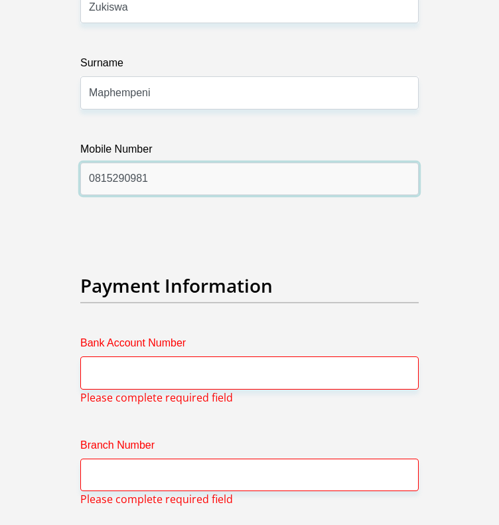
scroll to position [4667, 0]
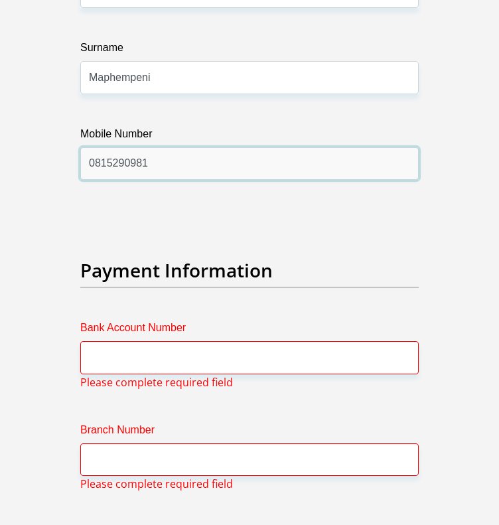
type input "0815290981"
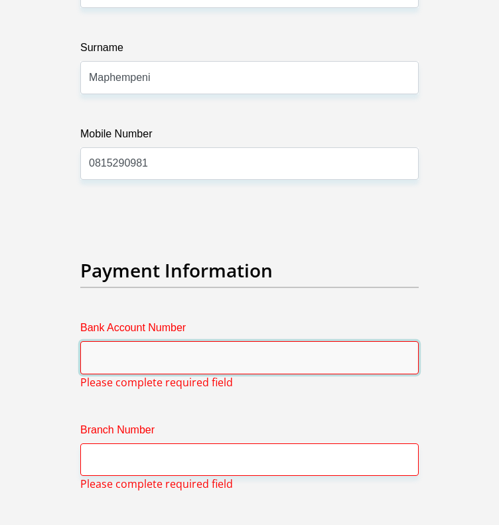
click at [188, 341] on input "Bank Account Number" at bounding box center [249, 357] width 338 height 32
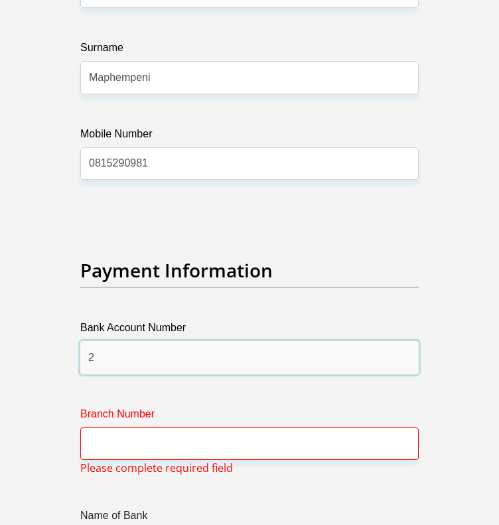
click at [123, 341] on input "2" at bounding box center [249, 357] width 338 height 32
click at [122, 346] on input "23" at bounding box center [249, 357] width 338 height 32
type input "2322256605"
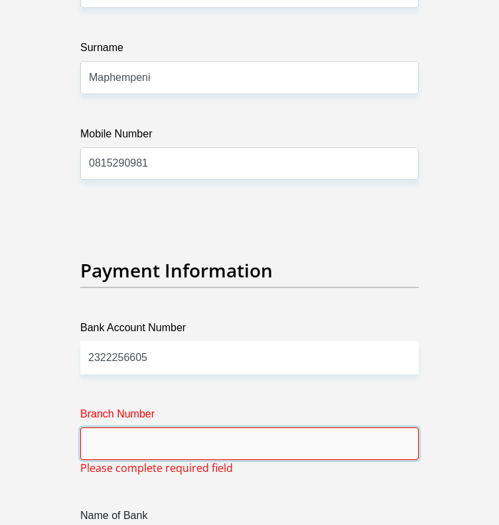
click at [134, 434] on input "Branch Number" at bounding box center [249, 443] width 338 height 32
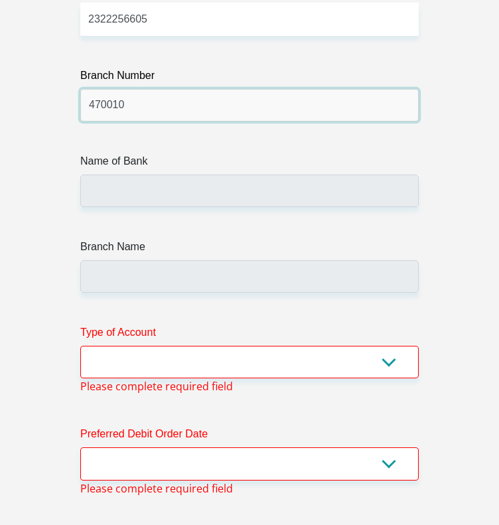
scroll to position [4990, 0]
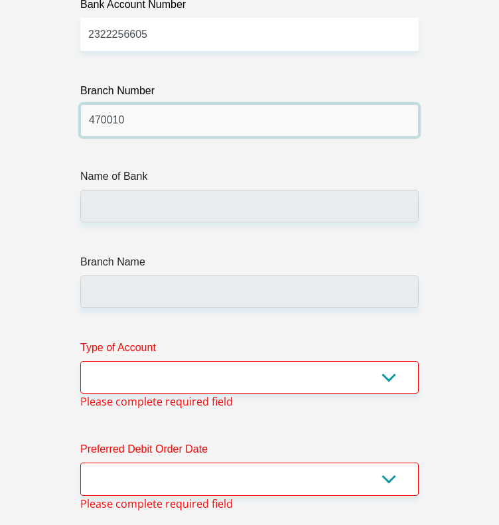
type input "470010"
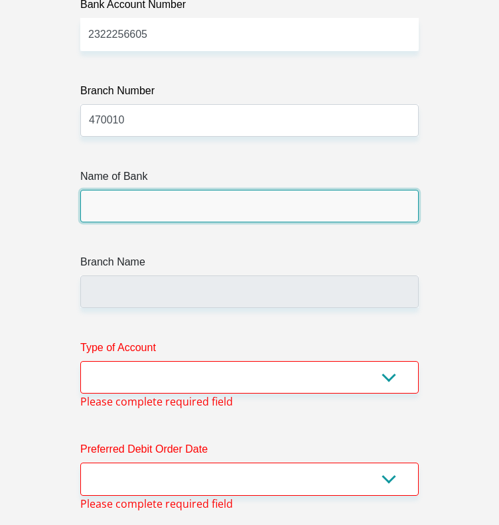
click at [241, 190] on input "Name of Bank" at bounding box center [249, 206] width 338 height 32
type input "CAPITEC BANK LIMITED"
type input "CAPITEC BANK CPC"
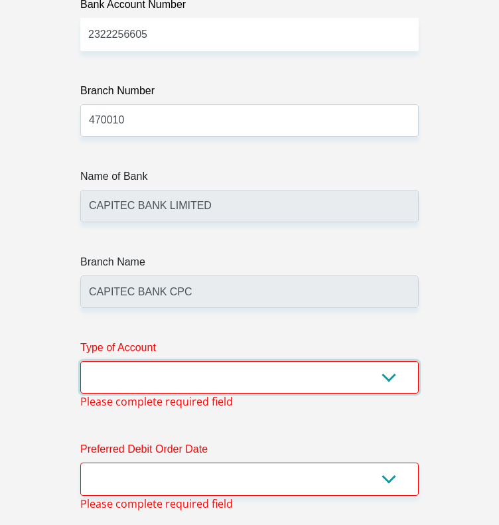
click at [388, 366] on select "Cheque Savings" at bounding box center [249, 377] width 338 height 32
select select "SAV"
click at [80, 361] on select "Cheque Savings" at bounding box center [249, 377] width 338 height 32
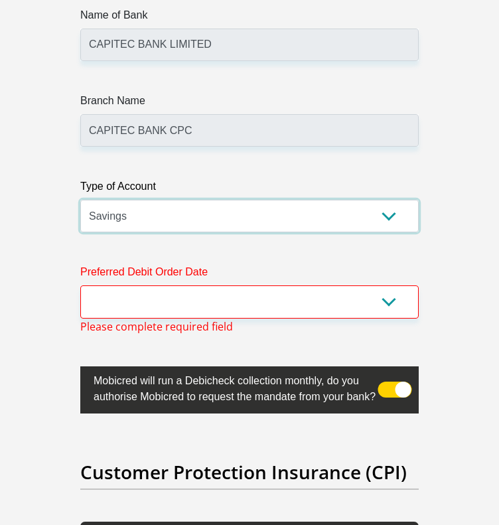
scroll to position [5159, 0]
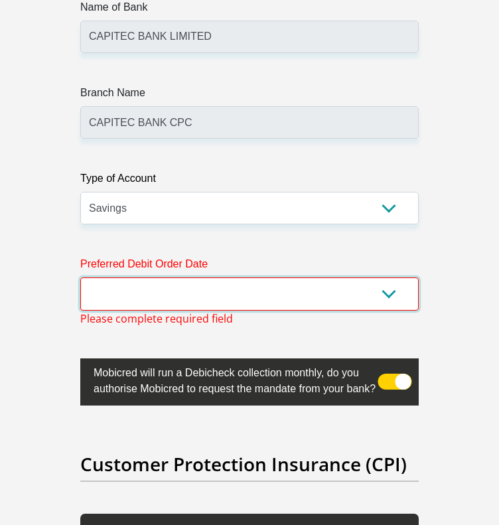
click at [396, 277] on select "1st 2nd 3rd 4th 5th 7th 18th 19th 20th 21st 22nd 23rd 24th 25th 26th 27th 28th …" at bounding box center [249, 293] width 338 height 32
select select "26"
click at [80, 277] on select "1st 2nd 3rd 4th 5th 7th 18th 19th 20th 21st 22nd 23rd 24th 25th 26th 27th 28th …" at bounding box center [249, 293] width 338 height 32
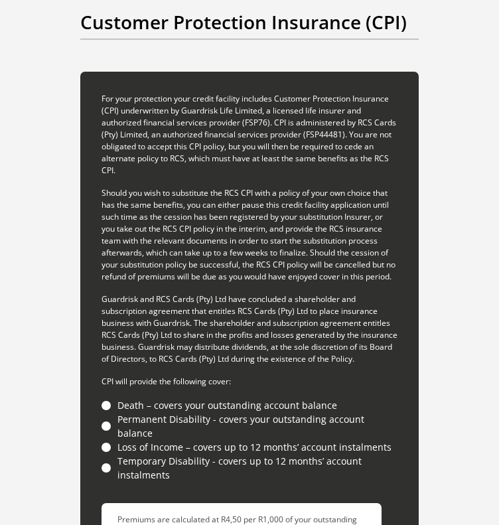
scroll to position [5623, 0]
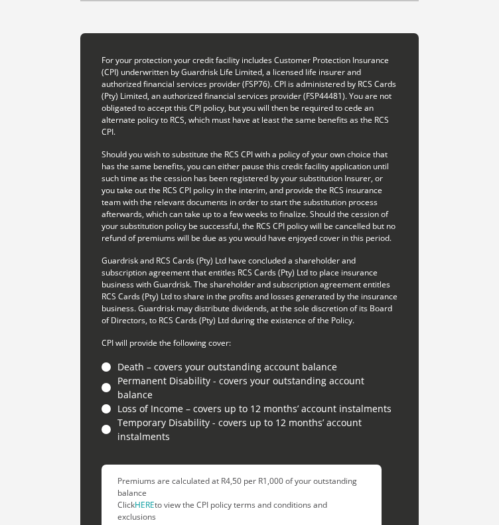
click at [105, 417] on li "Temporary Disability - covers up to 12 months’ account instalments" at bounding box center [249, 429] width 296 height 28
click at [107, 425] on li "Temporary Disability - covers up to 12 months’ account instalments" at bounding box center [249, 429] width 296 height 28
click at [107, 424] on li "Temporary Disability - covers up to 12 months’ account instalments" at bounding box center [249, 429] width 296 height 28
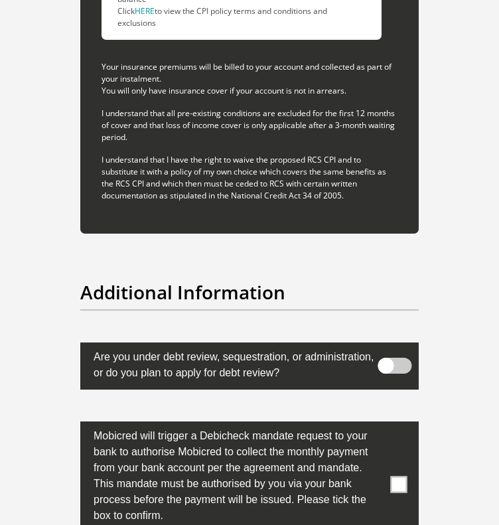
scroll to position [6185, 0]
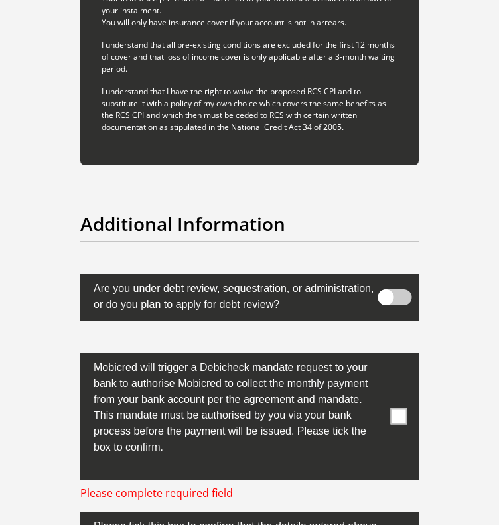
click at [401, 408] on span at bounding box center [399, 416] width 17 height 17
click at [389, 356] on input "checkbox" at bounding box center [389, 356] width 0 height 0
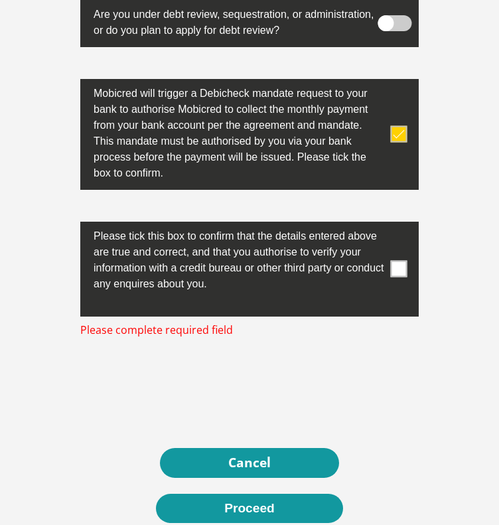
scroll to position [6474, 0]
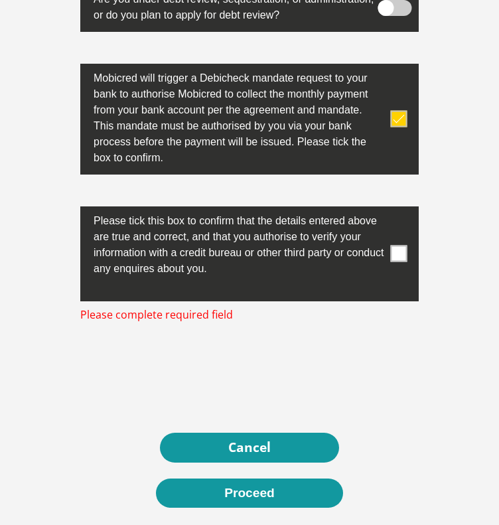
click at [396, 245] on span at bounding box center [399, 253] width 17 height 17
click at [389, 210] on input "checkbox" at bounding box center [389, 210] width 0 height 0
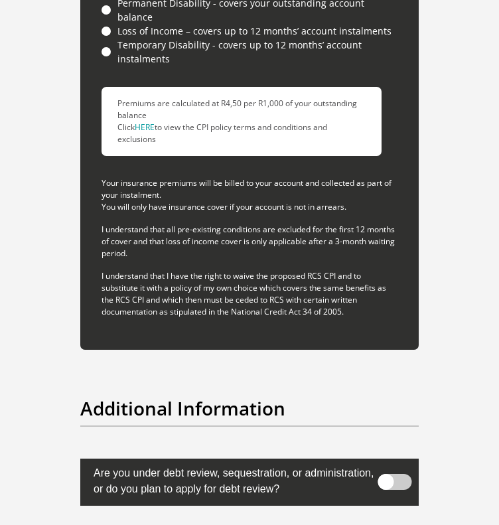
scroll to position [6585, 0]
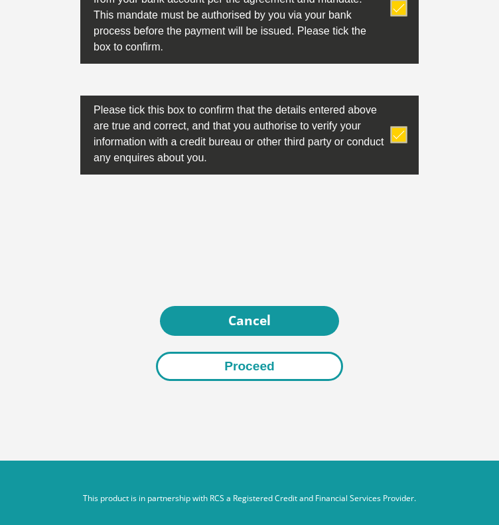
click at [246, 351] on button "Proceed" at bounding box center [249, 366] width 187 height 30
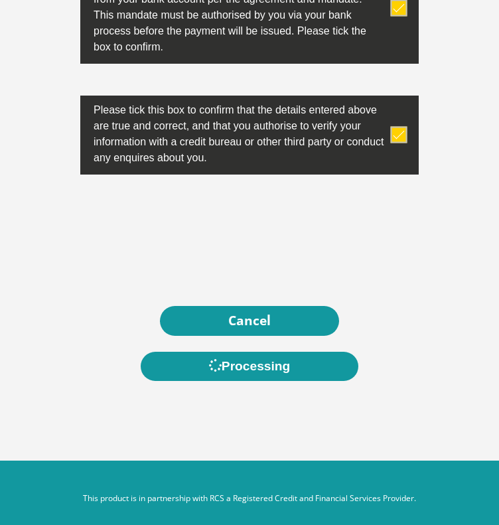
scroll to position [0, 0]
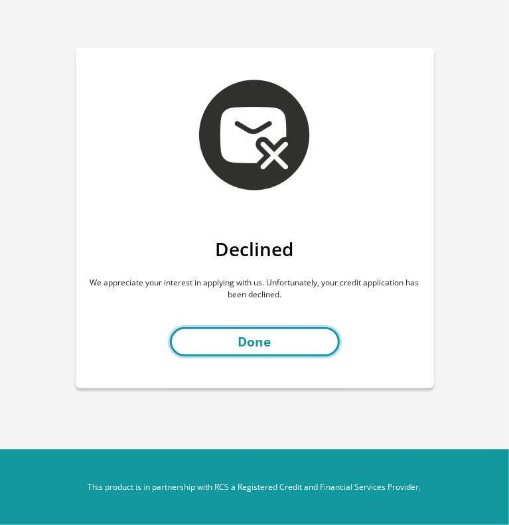
click at [247, 340] on link "Done" at bounding box center [255, 342] width 170 height 30
